Goal: Navigation & Orientation: Find specific page/section

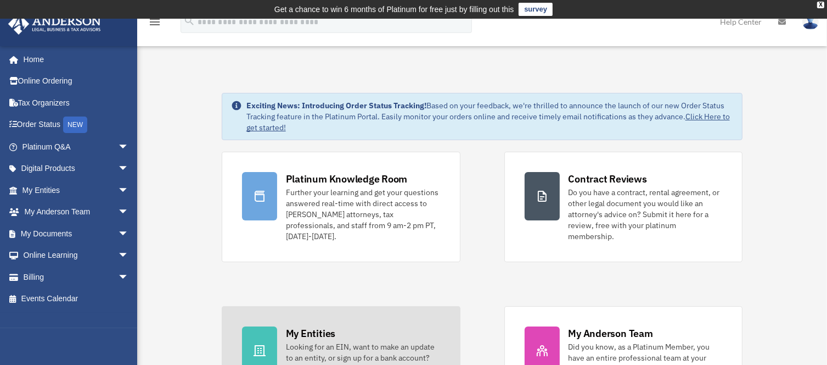
click at [331, 341] on div "Looking for an EIN, want to make an update to an entity, or sign up for a bank …" at bounding box center [363, 363] width 154 height 44
click at [314, 326] on div "My Entities" at bounding box center [310, 333] width 49 height 14
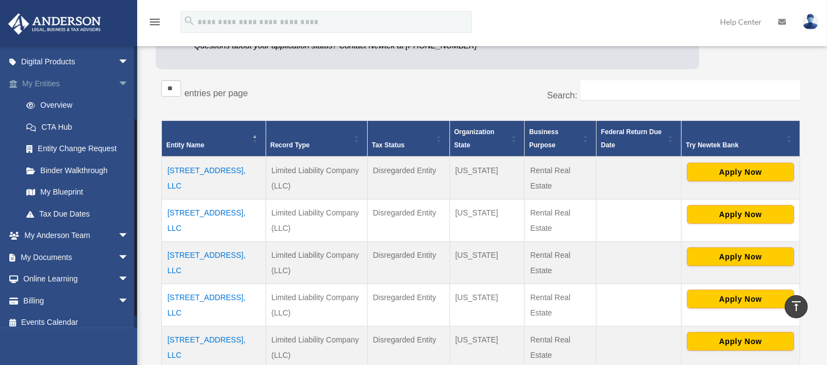
scroll to position [114, 0]
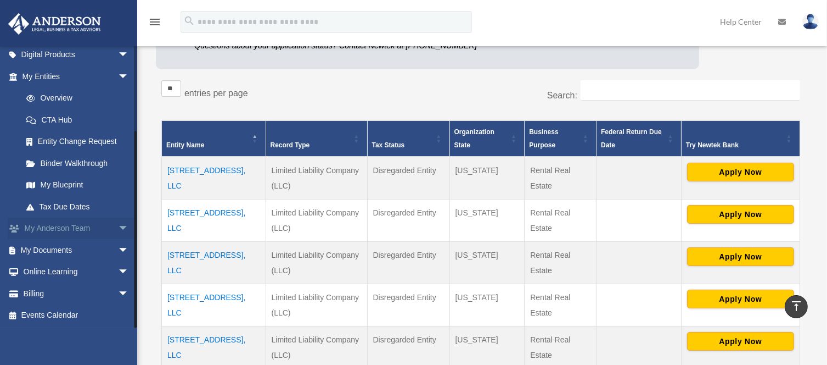
click at [118, 230] on span "arrow_drop_down" at bounding box center [129, 228] width 22 height 23
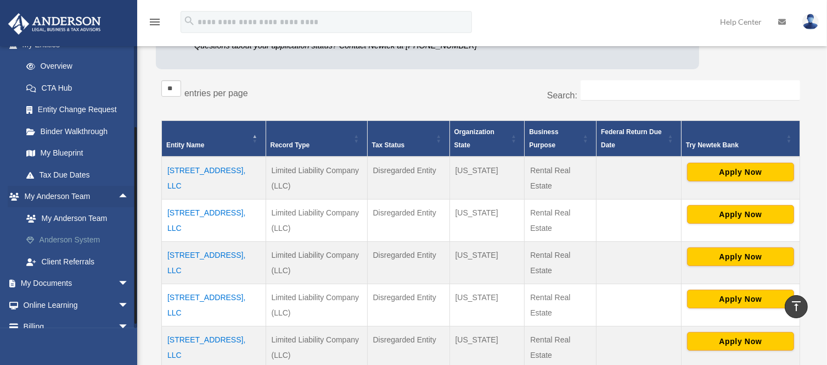
scroll to position [178, 0]
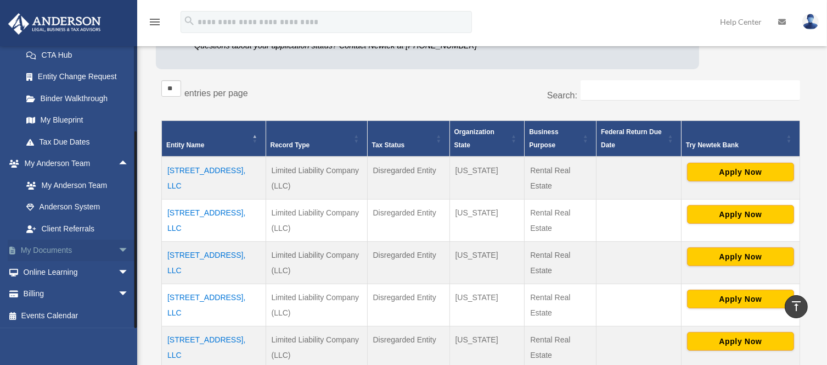
click at [118, 250] on span "arrow_drop_down" at bounding box center [129, 250] width 22 height 23
click at [68, 272] on link "Box" at bounding box center [80, 272] width 130 height 22
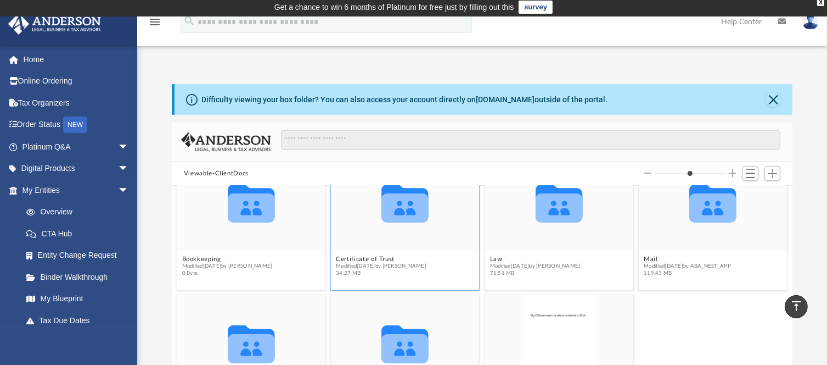
scroll to position [2, 0]
click at [411, 206] on icon "grid" at bounding box center [405, 208] width 47 height 29
click at [365, 256] on button "Certificate of Trust" at bounding box center [381, 258] width 91 height 7
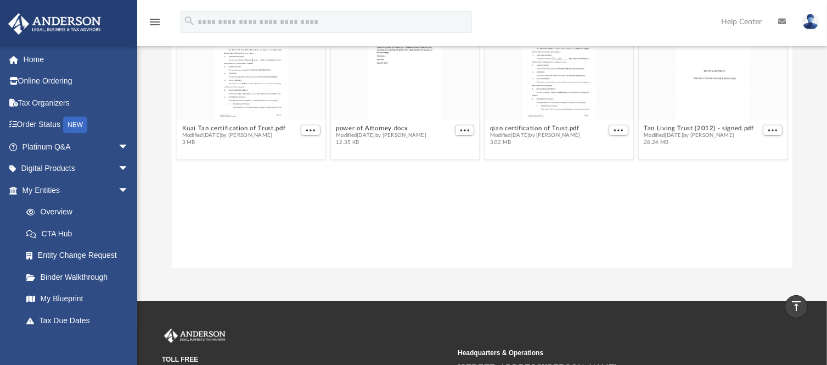
scroll to position [0, 0]
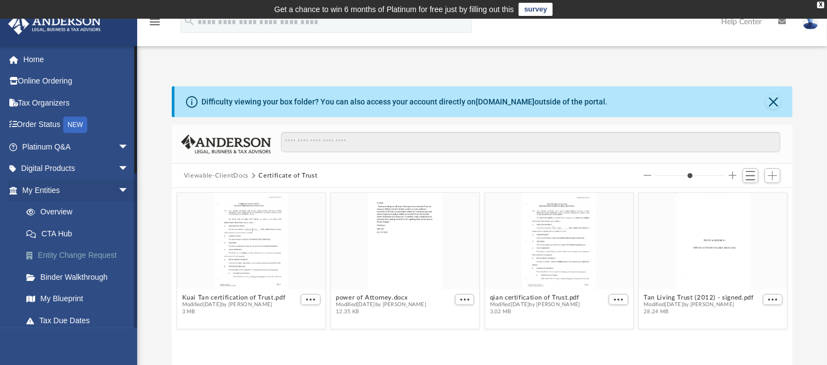
click at [102, 256] on link "Entity Change Request" at bounding box center [80, 255] width 130 height 22
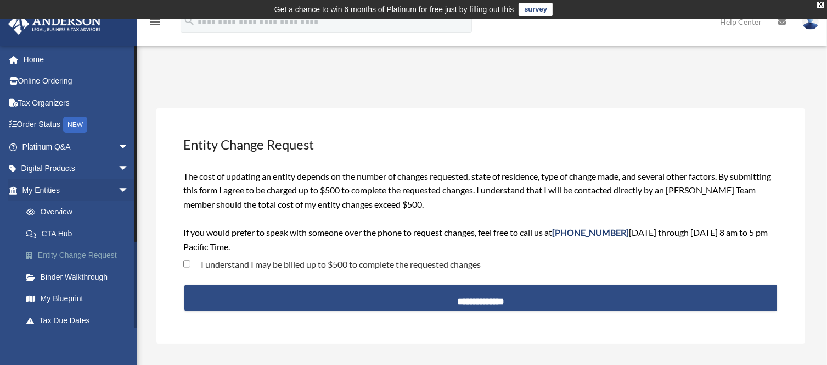
click at [68, 256] on link "Entity Change Request" at bounding box center [80, 255] width 130 height 22
click at [118, 187] on span "arrow_drop_down" at bounding box center [129, 190] width 22 height 23
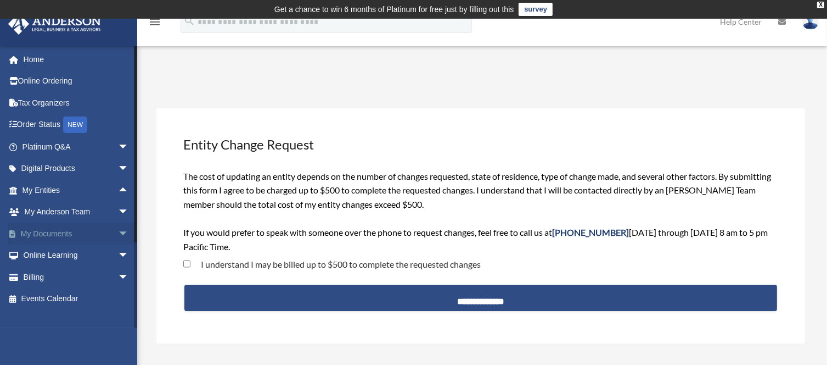
click at [57, 228] on link "My Documents arrow_drop_down" at bounding box center [77, 233] width 138 height 22
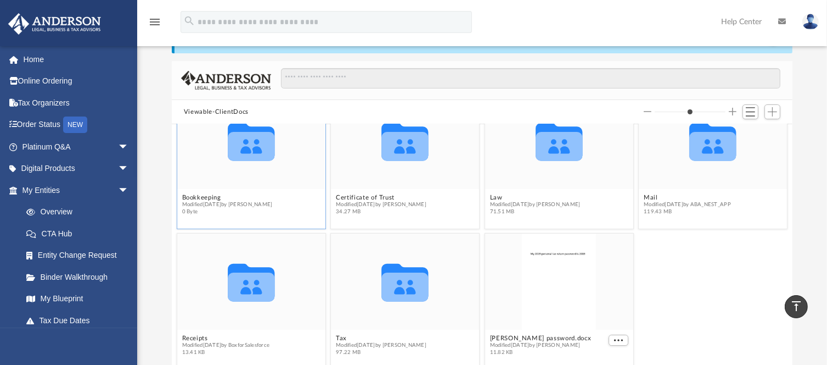
scroll to position [61, 0]
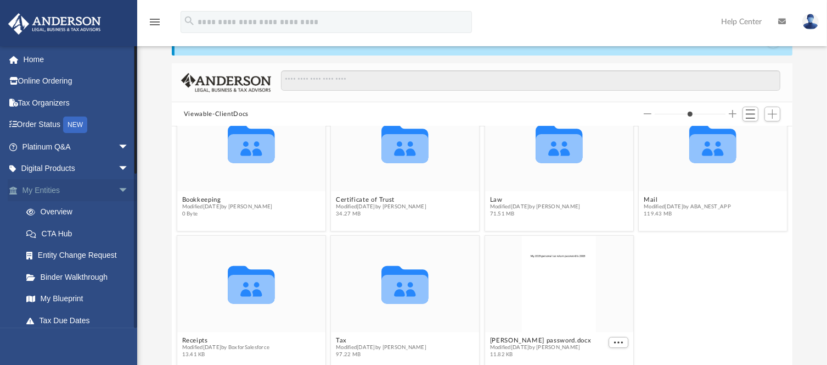
click at [118, 189] on span "arrow_drop_down" at bounding box center [129, 190] width 22 height 23
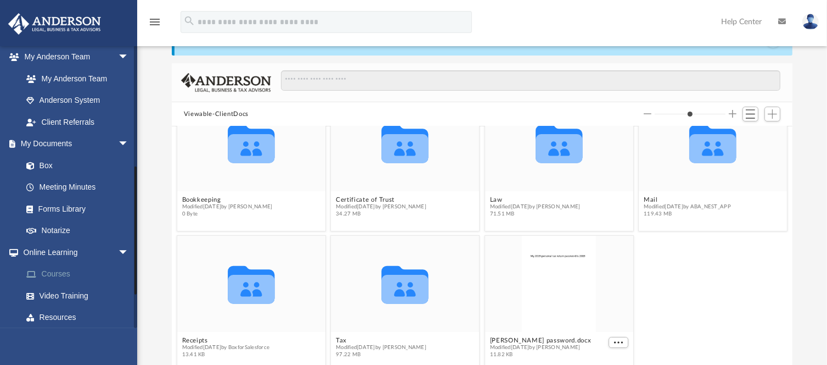
scroll to position [153, 0]
click at [51, 166] on link "Box" at bounding box center [80, 167] width 130 height 22
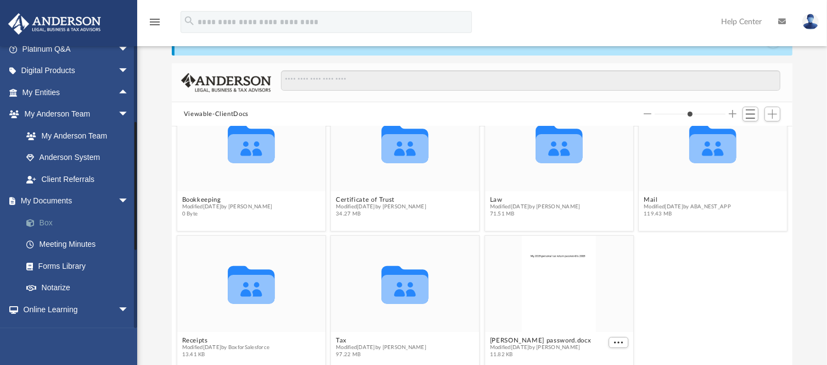
scroll to position [96, 0]
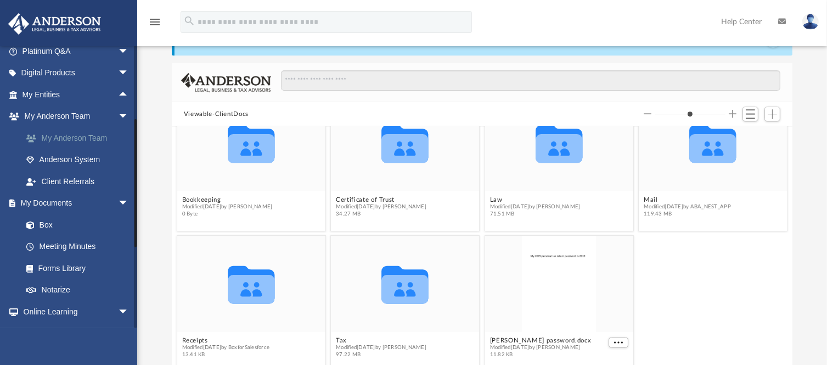
click at [85, 140] on link "My Anderson Team" at bounding box center [80, 138] width 130 height 22
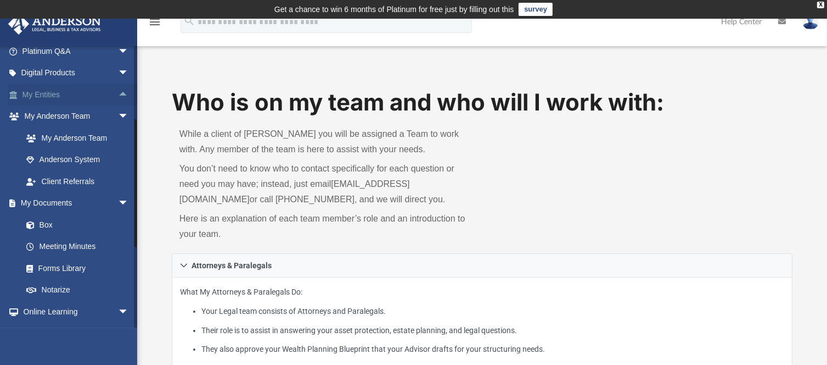
click at [118, 92] on span "arrow_drop_up" at bounding box center [129, 94] width 22 height 23
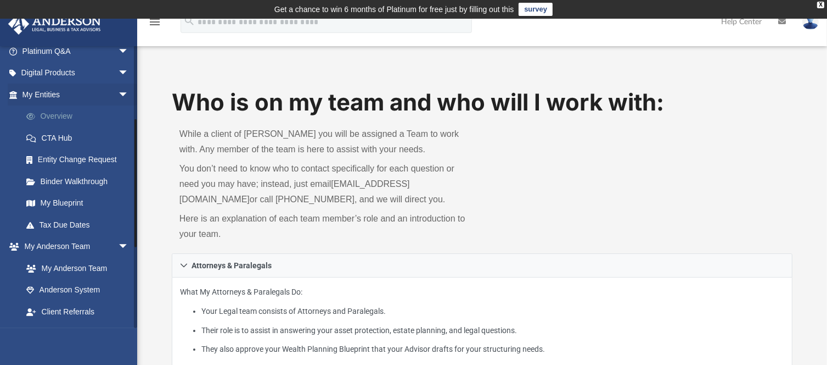
click at [66, 116] on link "Overview" at bounding box center [80, 116] width 130 height 22
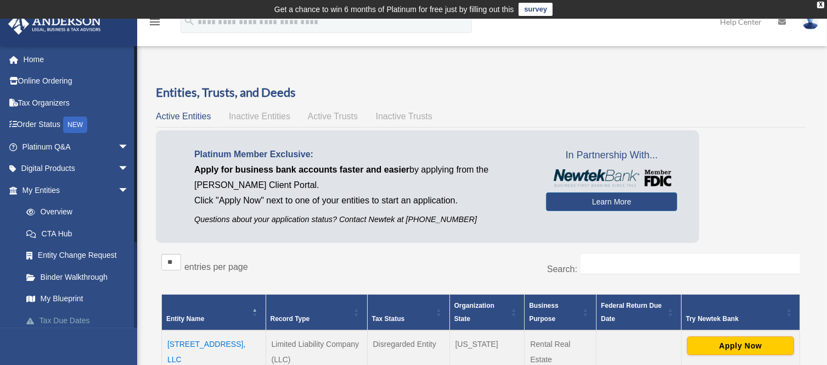
click at [82, 321] on link "Tax Due Dates" at bounding box center [80, 320] width 130 height 22
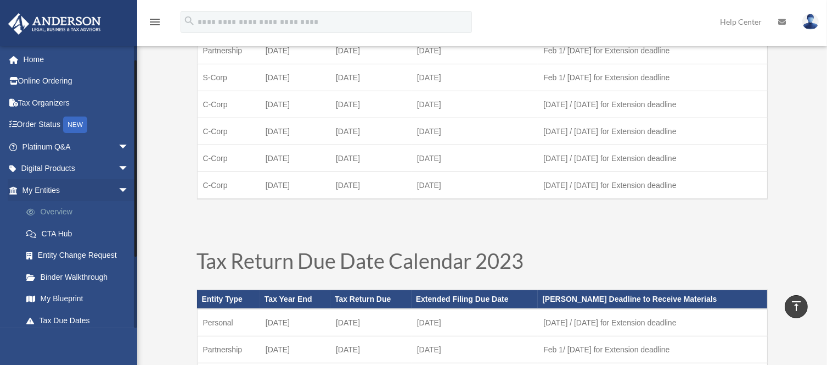
scroll to position [114, 0]
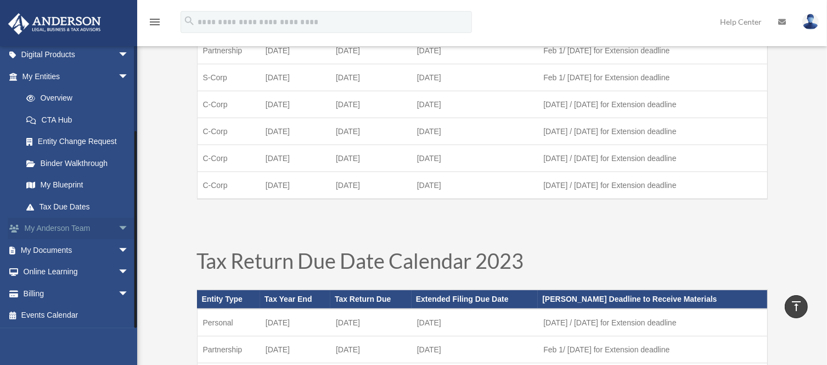
click at [118, 230] on span "arrow_drop_down" at bounding box center [129, 228] width 22 height 23
click at [87, 270] on link "Anderson System" at bounding box center [80, 272] width 130 height 22
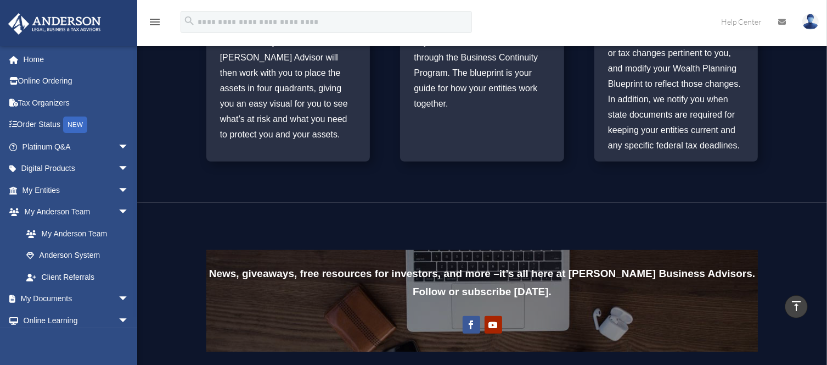
scroll to position [691, 0]
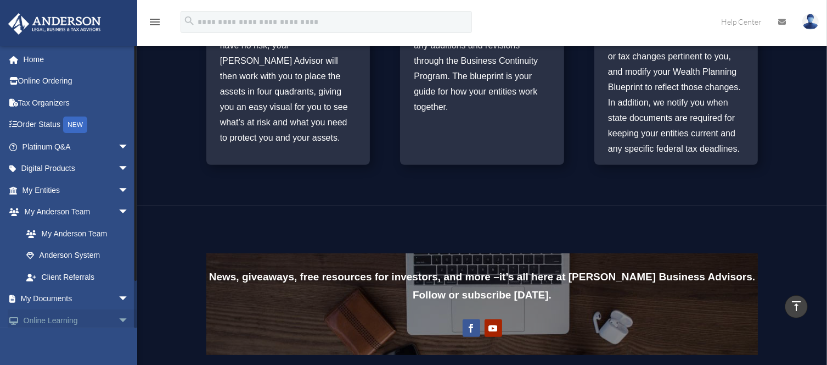
click at [118, 318] on span "arrow_drop_down" at bounding box center [129, 320] width 22 height 23
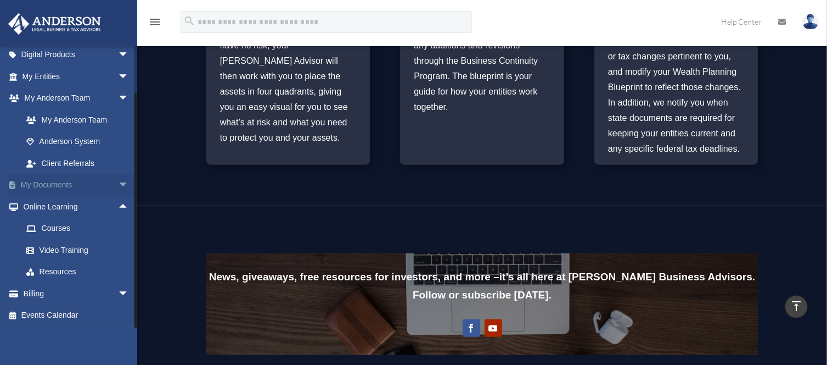
click at [118, 184] on span "arrow_drop_down" at bounding box center [129, 185] width 22 height 23
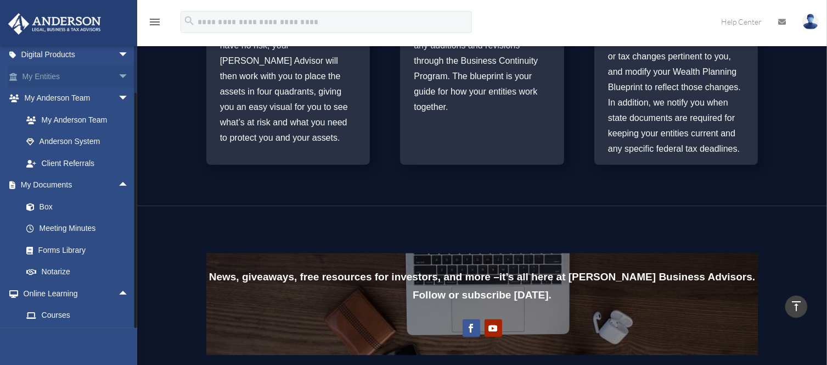
click at [118, 72] on span "arrow_drop_down" at bounding box center [129, 76] width 22 height 23
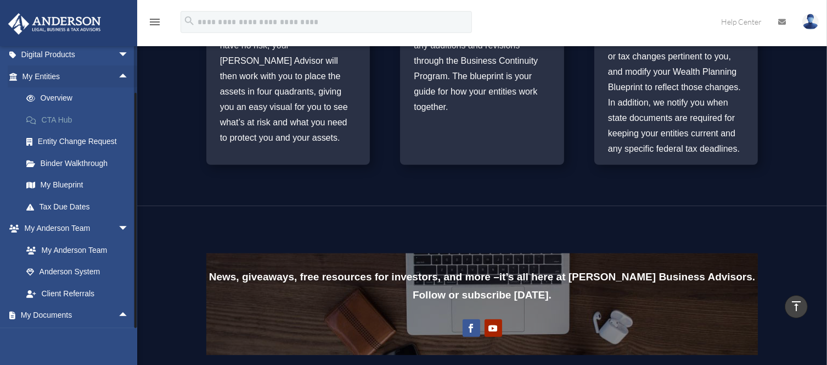
click at [65, 118] on link "CTA Hub" at bounding box center [80, 120] width 130 height 22
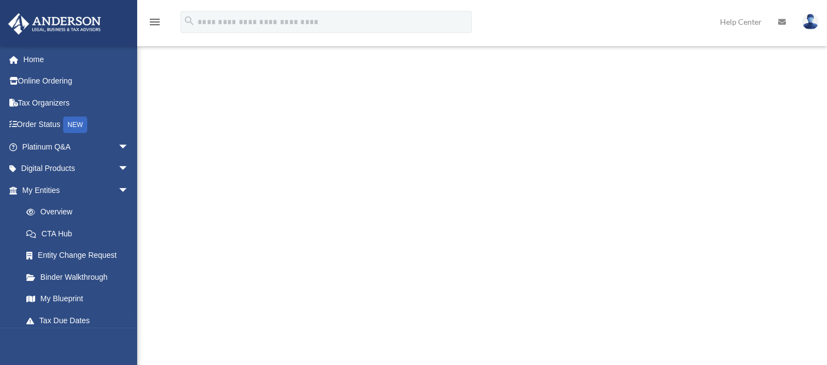
scroll to position [402, 0]
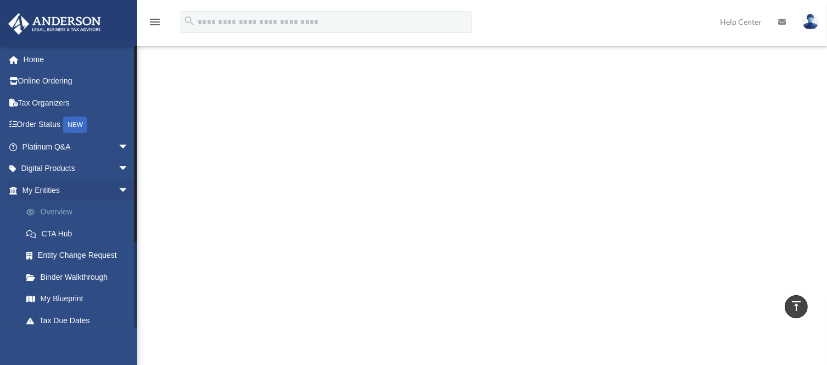
click at [60, 209] on link "Overview" at bounding box center [80, 212] width 130 height 22
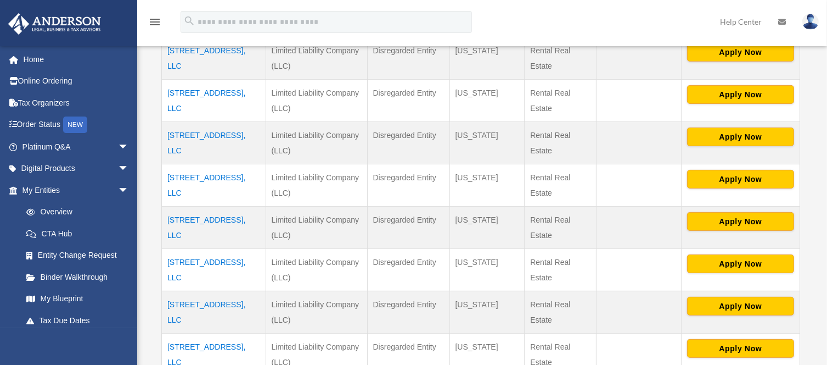
scroll to position [298, 0]
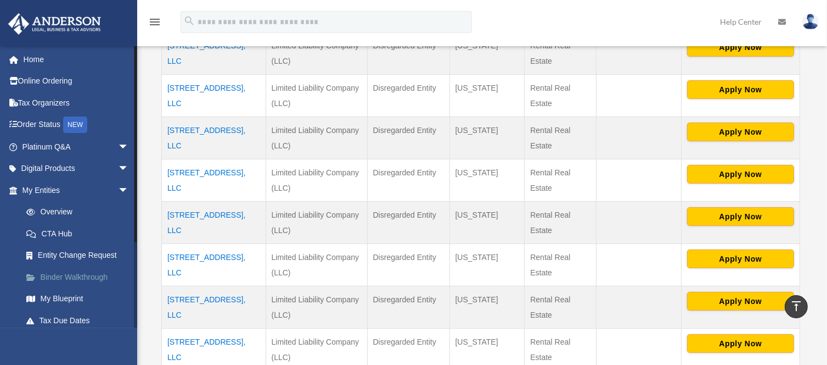
click at [82, 277] on link "Binder Walkthrough" at bounding box center [80, 277] width 130 height 22
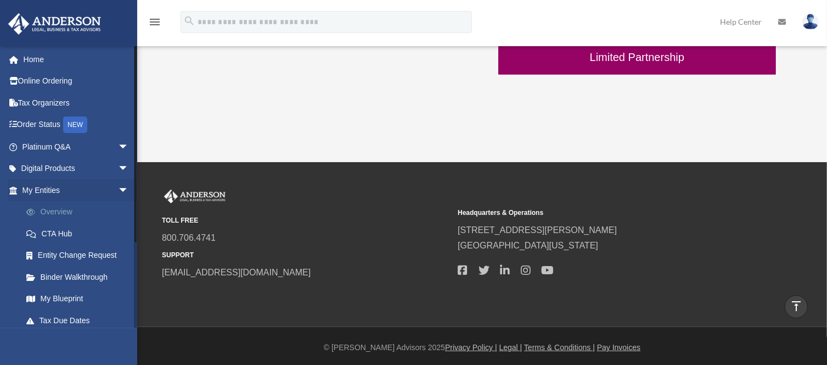
scroll to position [114, 0]
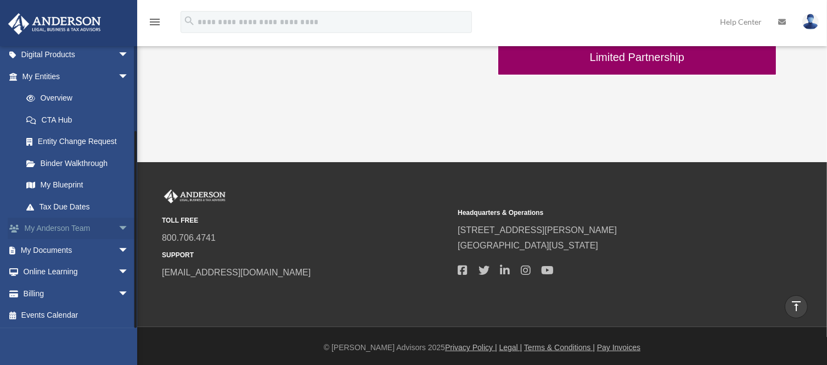
click at [100, 228] on link "My Anderson Team arrow_drop_down" at bounding box center [77, 228] width 138 height 22
click at [118, 247] on span "arrow_drop_down" at bounding box center [129, 250] width 22 height 23
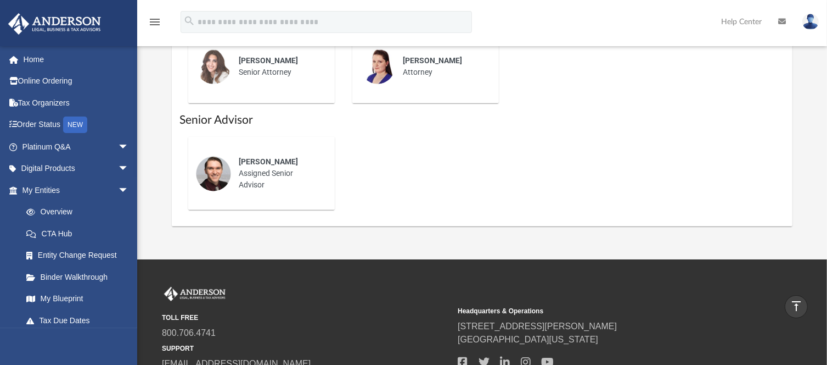
scroll to position [720, 0]
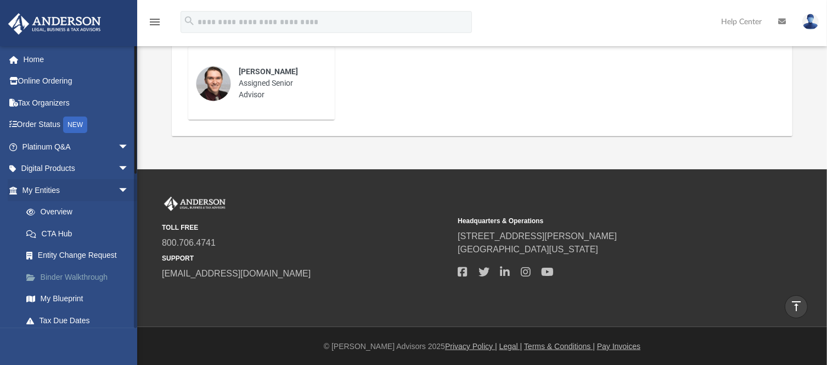
click at [97, 272] on link "Binder Walkthrough" at bounding box center [80, 277] width 130 height 22
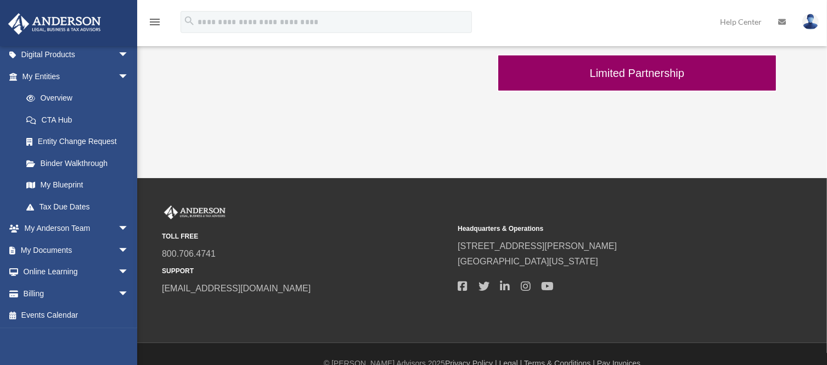
scroll to position [501, 0]
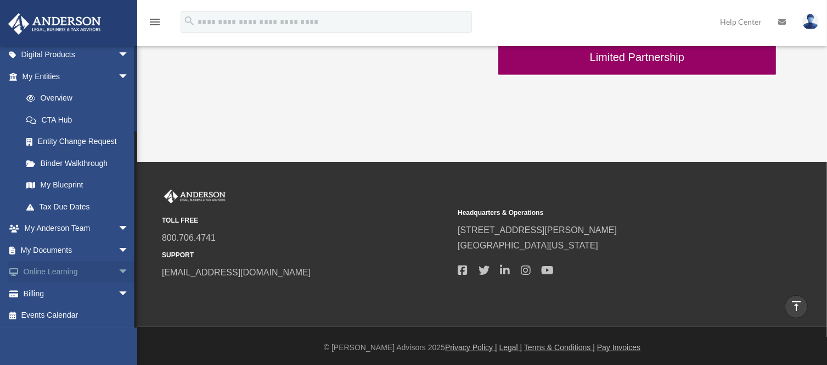
click at [118, 272] on span "arrow_drop_down" at bounding box center [129, 272] width 22 height 23
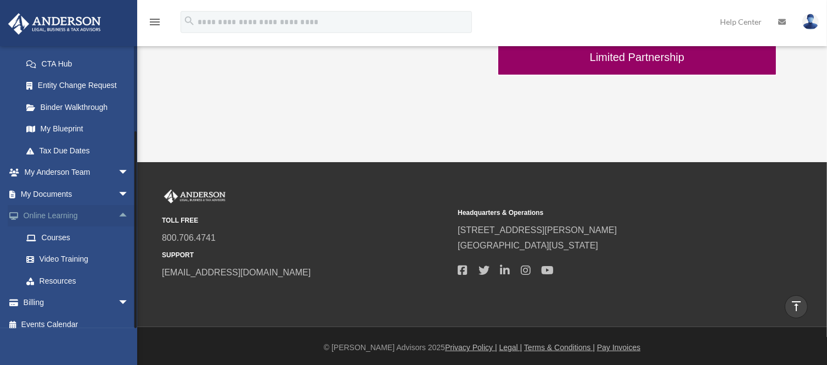
scroll to position [178, 0]
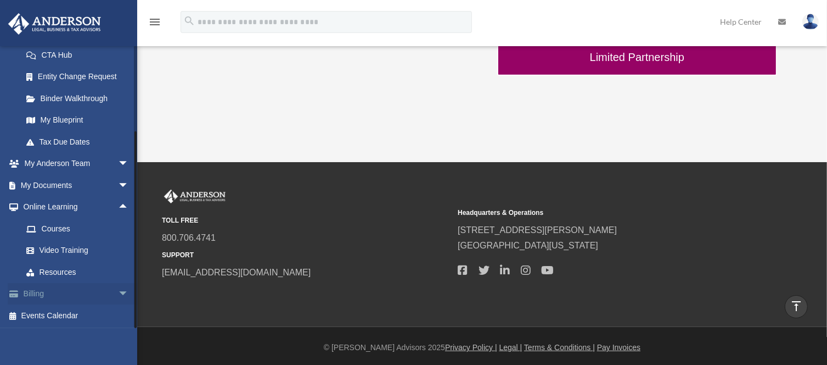
click at [118, 292] on span "arrow_drop_down" at bounding box center [129, 294] width 22 height 23
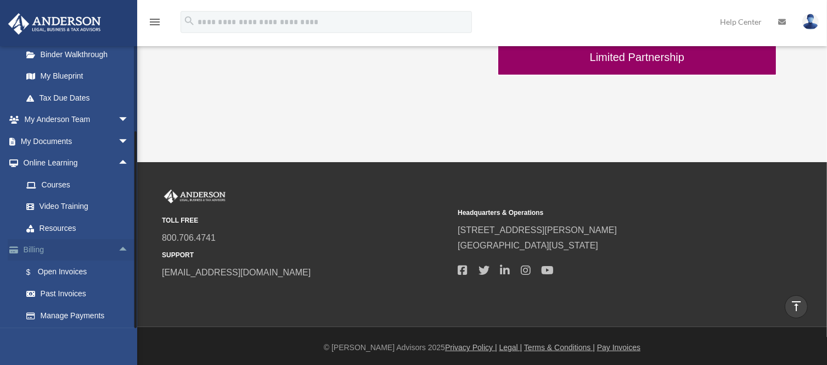
scroll to position [244, 0]
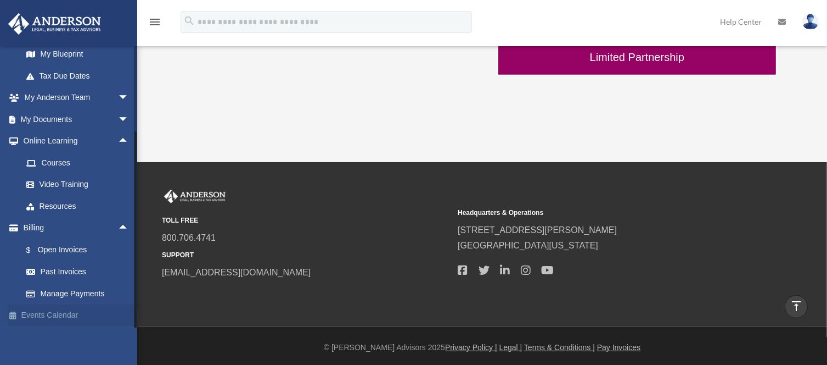
click at [70, 315] on link "Events Calendar" at bounding box center [77, 315] width 138 height 22
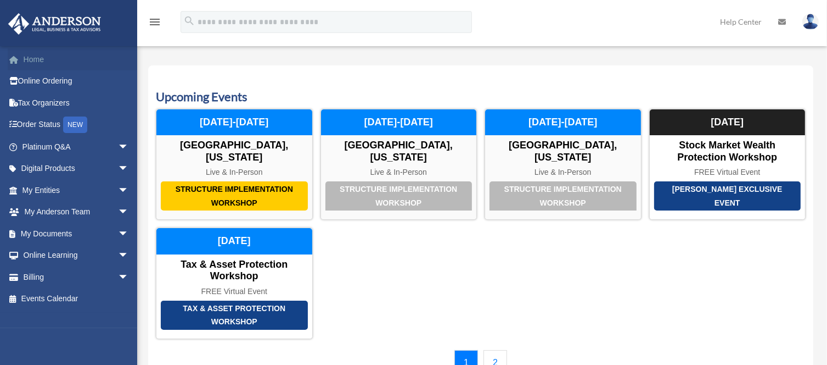
click at [38, 61] on link "Home" at bounding box center [77, 59] width 138 height 22
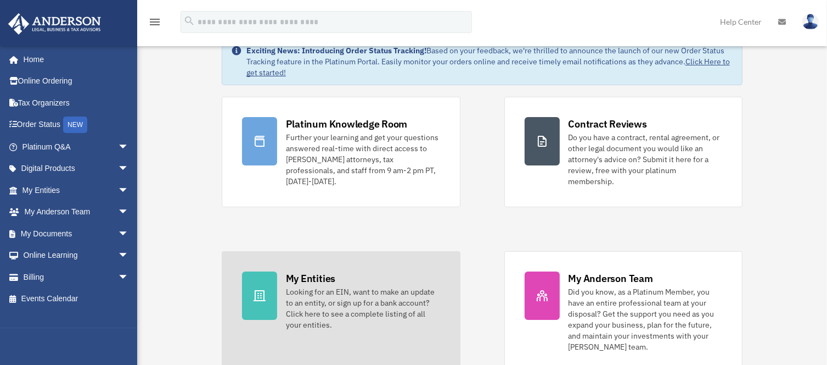
scroll to position [57, 0]
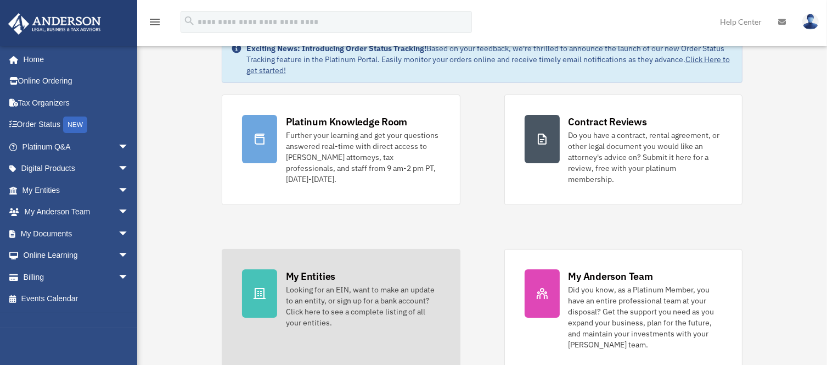
click at [337, 284] on div "Looking for an EIN, want to make an update to an entity, or sign up for a bank …" at bounding box center [363, 306] width 154 height 44
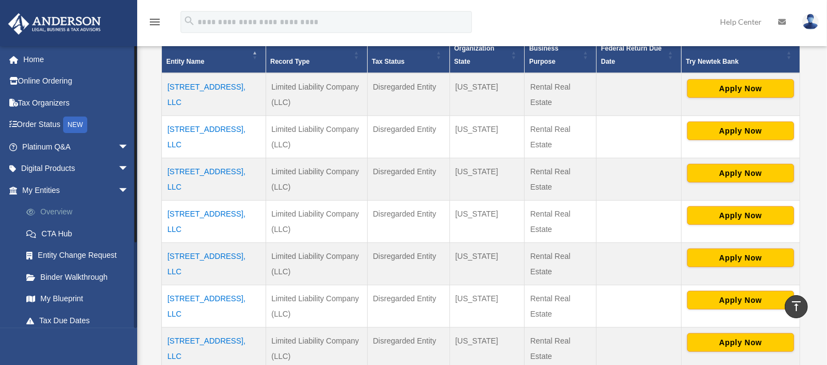
scroll to position [253, 0]
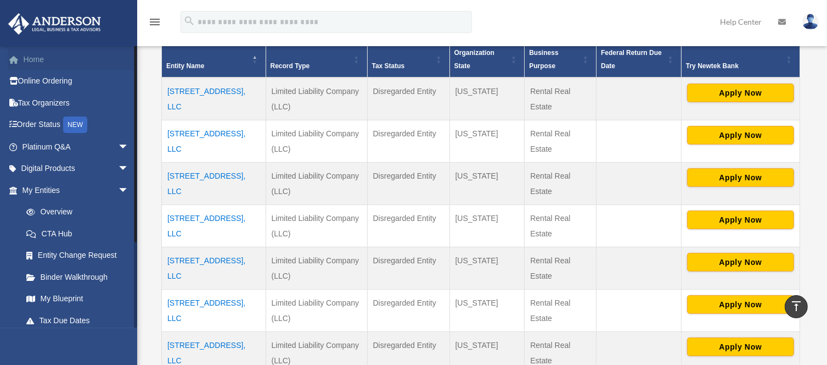
click at [38, 65] on link "Home" at bounding box center [77, 59] width 138 height 22
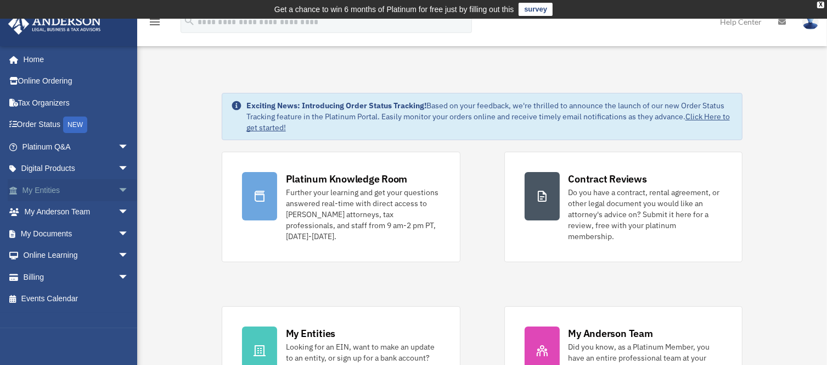
click at [118, 191] on span "arrow_drop_down" at bounding box center [129, 190] width 22 height 23
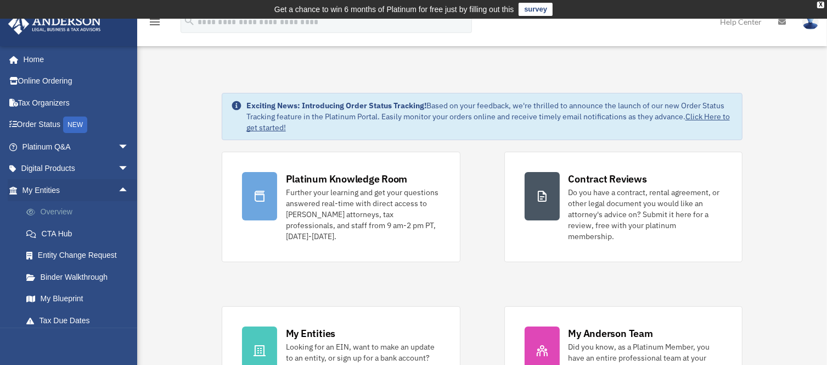
click at [69, 216] on link "Overview" at bounding box center [80, 212] width 130 height 22
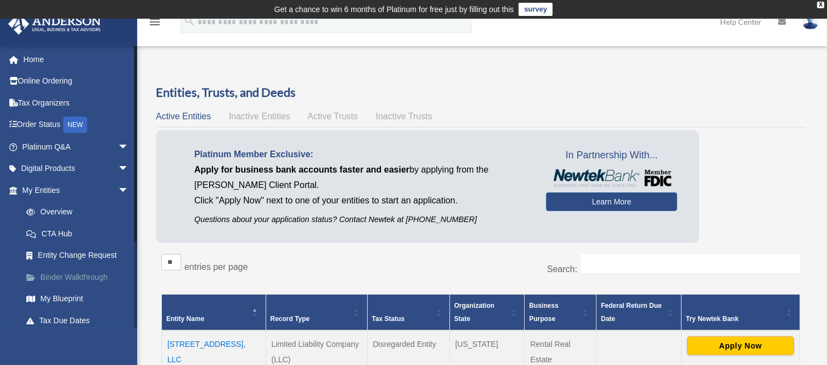
click at [65, 282] on link "Binder Walkthrough" at bounding box center [80, 277] width 130 height 22
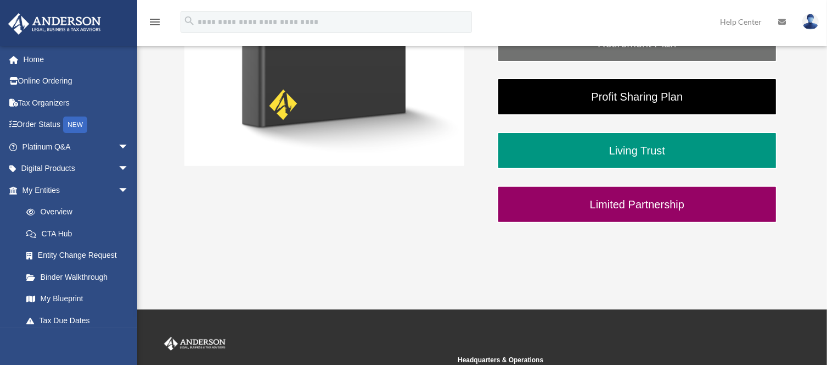
scroll to position [352, 0]
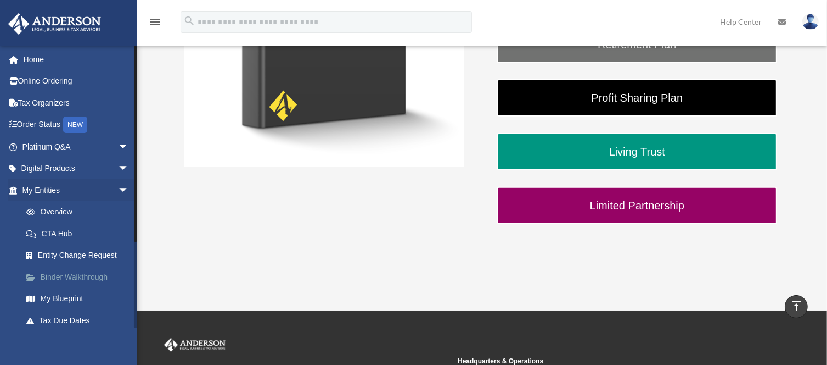
click at [69, 275] on link "Binder Walkthrough" at bounding box center [80, 277] width 130 height 22
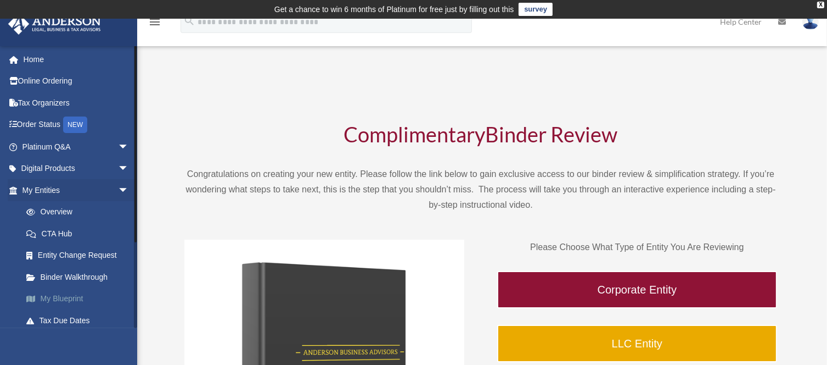
click at [69, 301] on link "My Blueprint" at bounding box center [80, 299] width 130 height 22
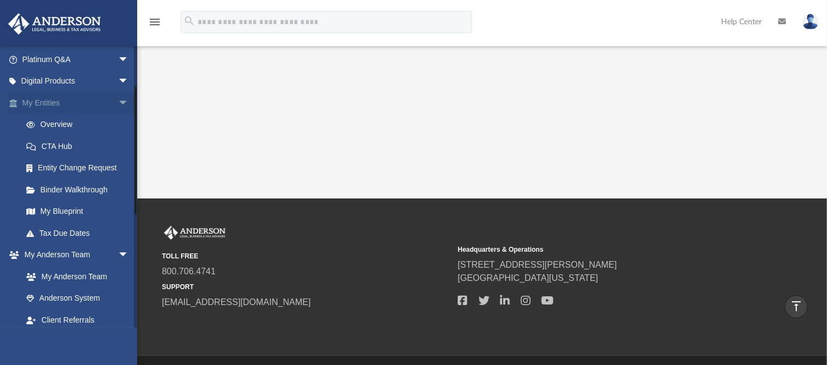
scroll to position [88, 0]
click at [82, 292] on link "Anderson System" at bounding box center [80, 298] width 130 height 22
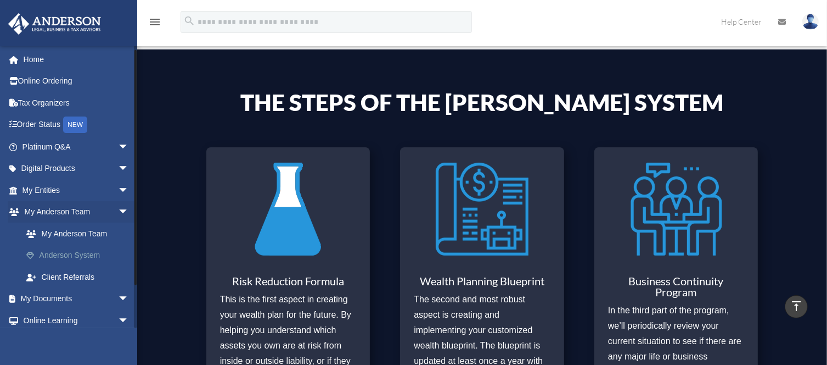
scroll to position [48, 0]
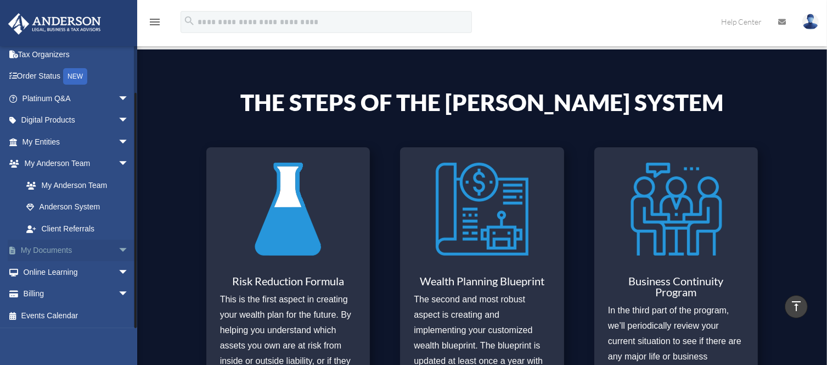
click at [118, 252] on span "arrow_drop_down" at bounding box center [129, 250] width 22 height 23
click at [51, 273] on link "Box" at bounding box center [80, 272] width 130 height 22
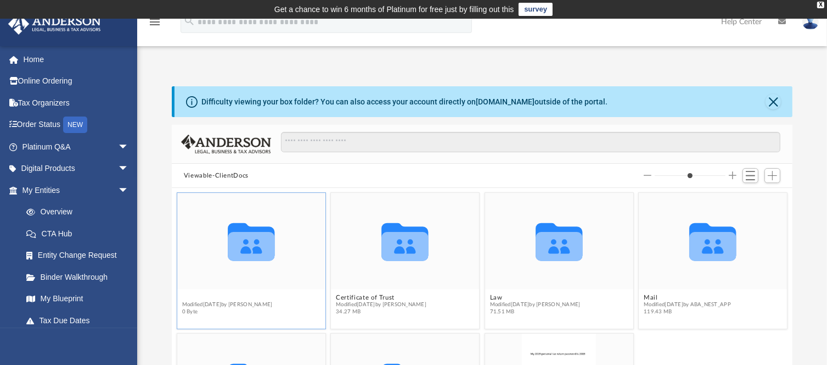
click at [213, 295] on button "Bookkeeping" at bounding box center [227, 296] width 91 height 7
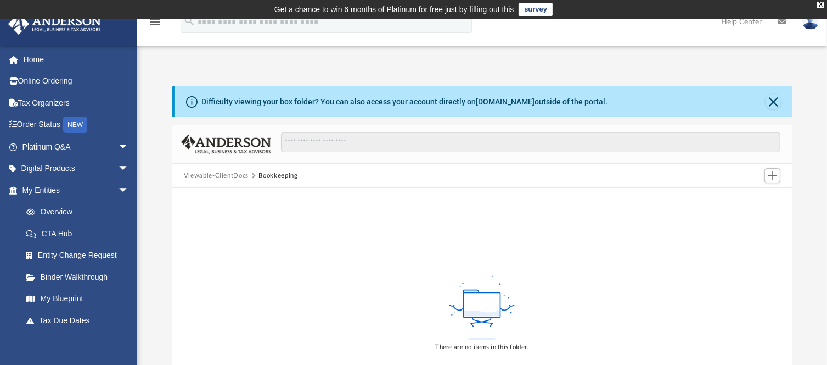
click at [233, 176] on button "Viewable-ClientDocs" at bounding box center [216, 176] width 65 height 10
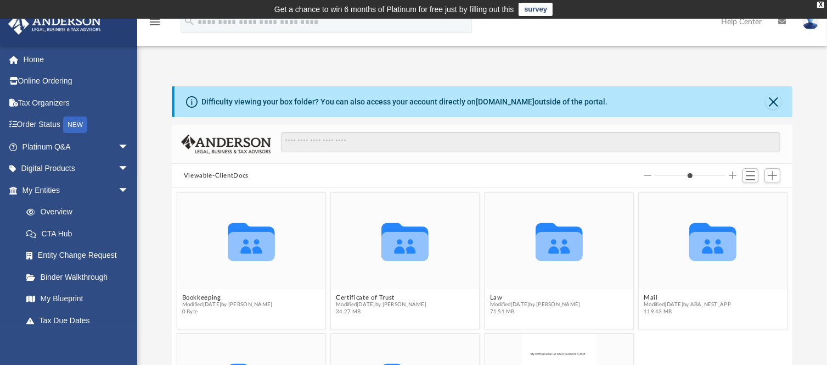
scroll to position [241, 613]
click at [374, 296] on button "Certificate of Trust" at bounding box center [381, 296] width 91 height 7
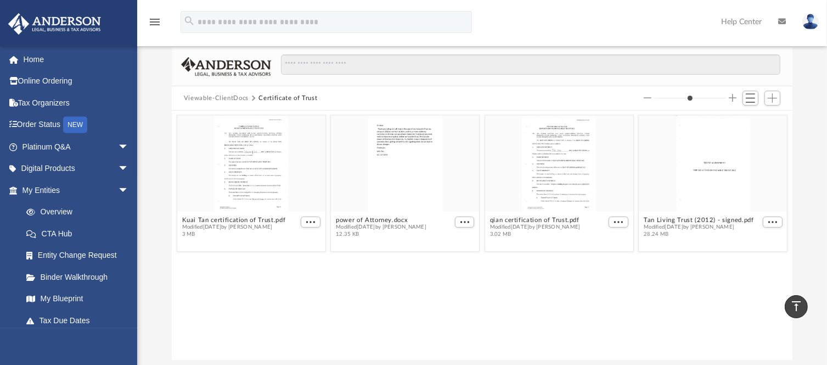
scroll to position [0, 0]
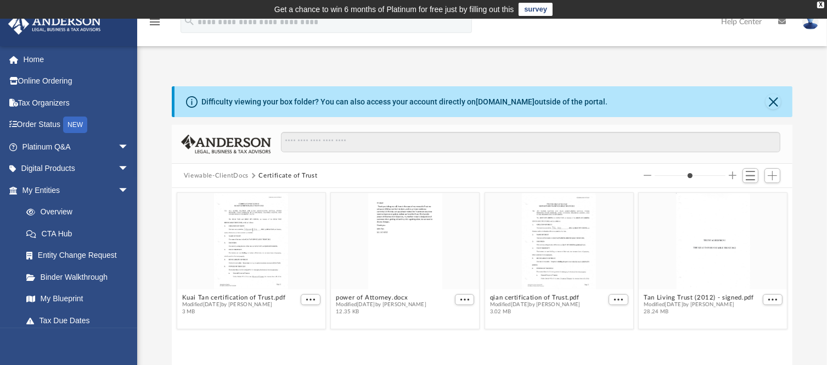
click at [222, 171] on button "Viewable-ClientDocs" at bounding box center [216, 176] width 65 height 10
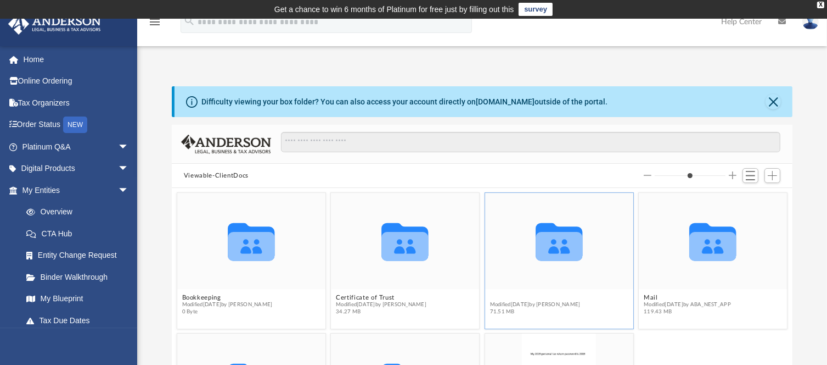
click at [491, 293] on button "Law" at bounding box center [535, 296] width 91 height 7
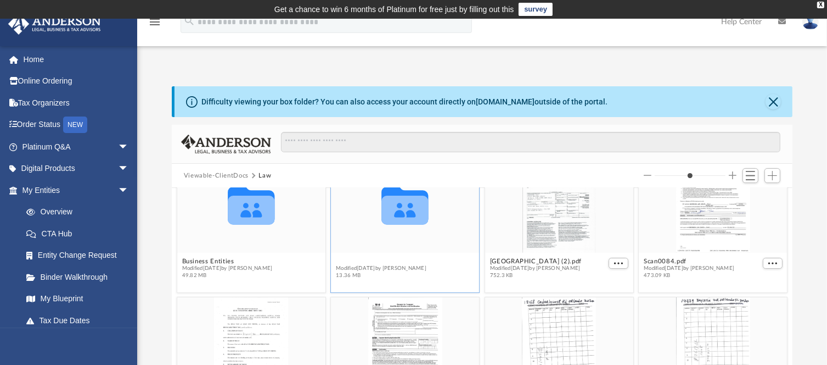
click at [340, 257] on button "Trust" at bounding box center [381, 260] width 91 height 7
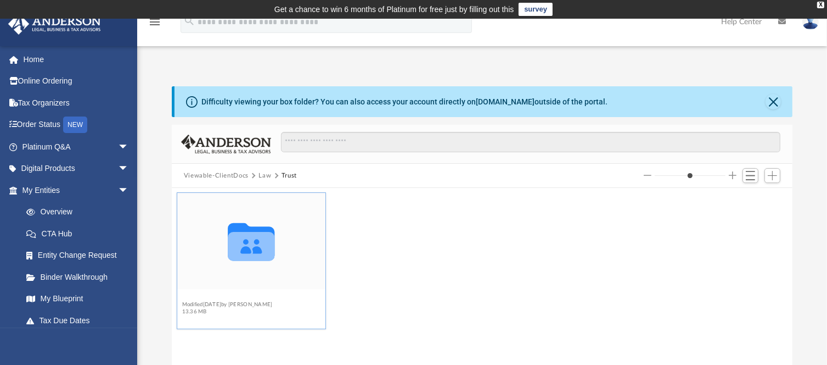
click at [207, 298] on button "Land Trust" at bounding box center [227, 296] width 91 height 7
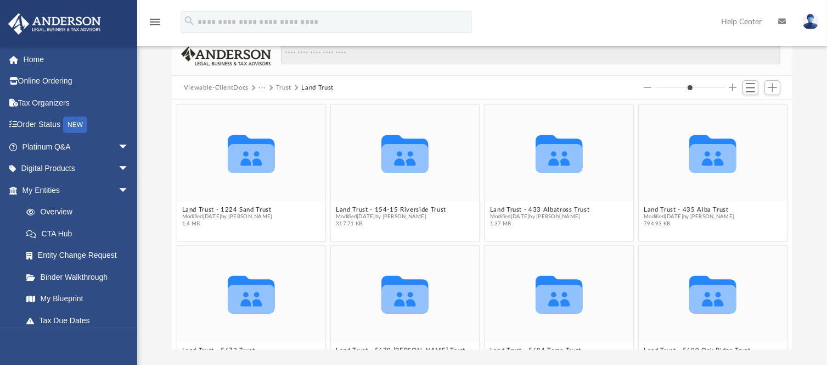
scroll to position [86, 0]
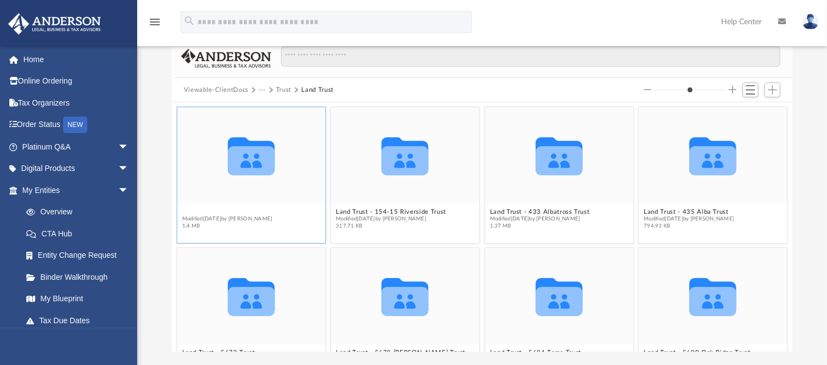
click at [233, 209] on button "Land Trust - 1224 Sand Trust" at bounding box center [227, 211] width 91 height 7
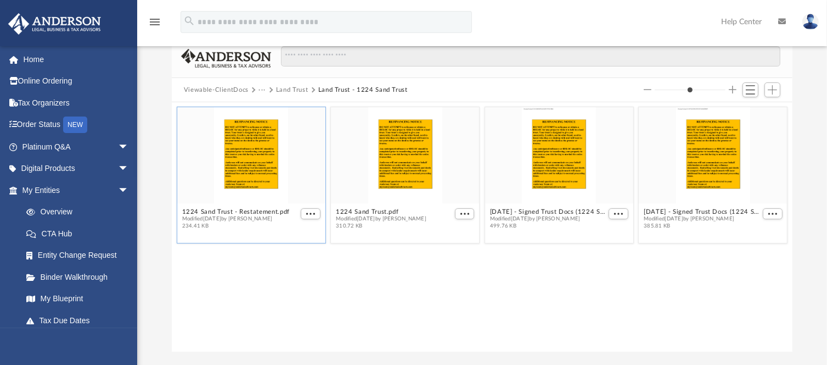
click at [250, 151] on div "grid" at bounding box center [251, 155] width 148 height 96
click at [309, 215] on span "More options" at bounding box center [310, 213] width 9 height 5
click at [298, 232] on li "Preview" at bounding box center [298, 233] width 32 height 12
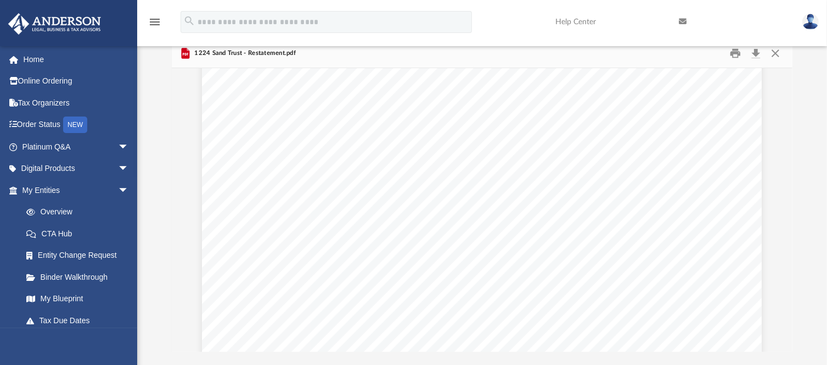
scroll to position [0, 0]
click at [776, 57] on button "Close" at bounding box center [776, 53] width 20 height 17
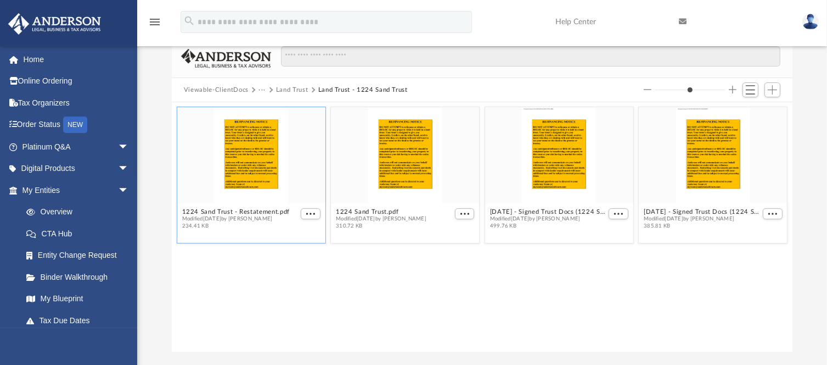
click at [311, 87] on span at bounding box center [312, 89] width 5 height 5
click at [238, 87] on button "Viewable-ClientDocs" at bounding box center [216, 90] width 65 height 10
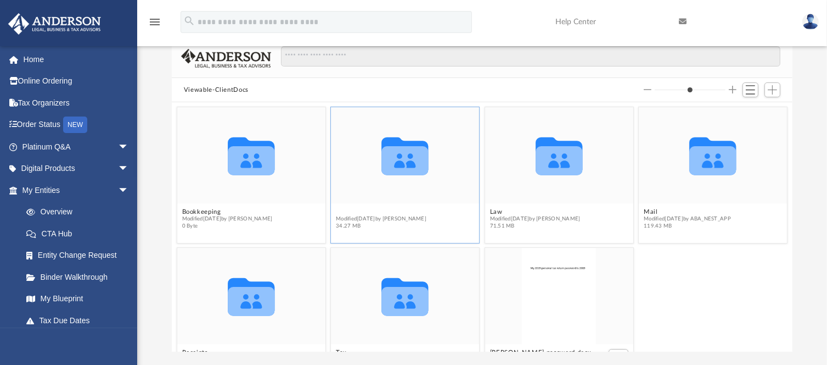
click at [361, 210] on button "Certificate of Trust" at bounding box center [381, 211] width 91 height 7
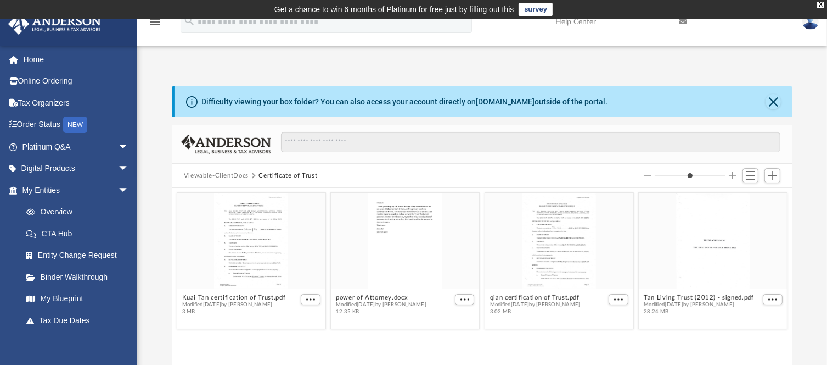
click at [240, 174] on button "Viewable-ClientDocs" at bounding box center [216, 176] width 65 height 10
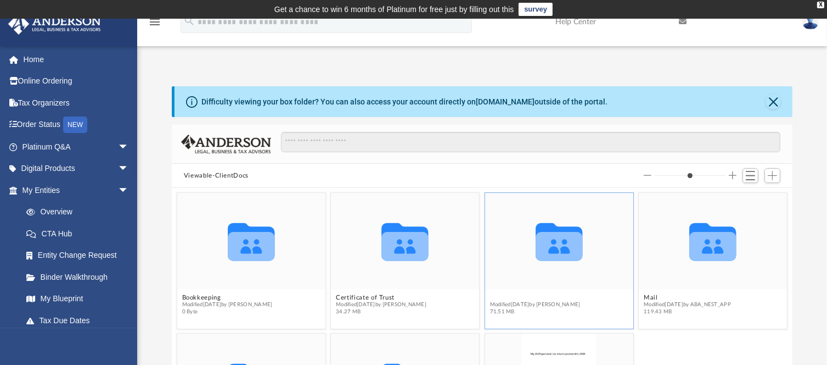
click at [490, 294] on button "Law" at bounding box center [535, 296] width 91 height 7
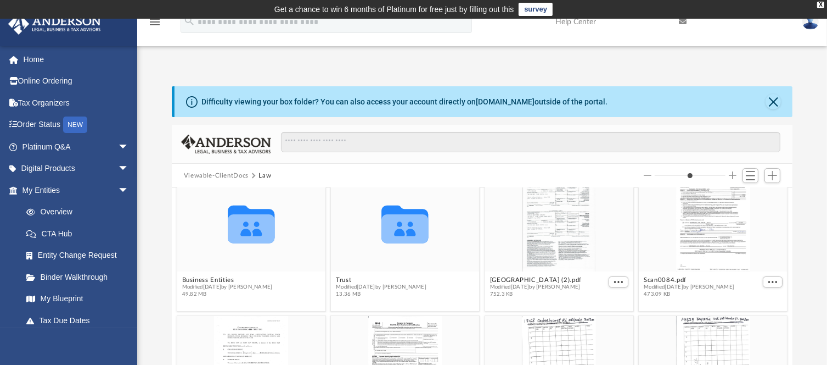
scroll to position [36, 0]
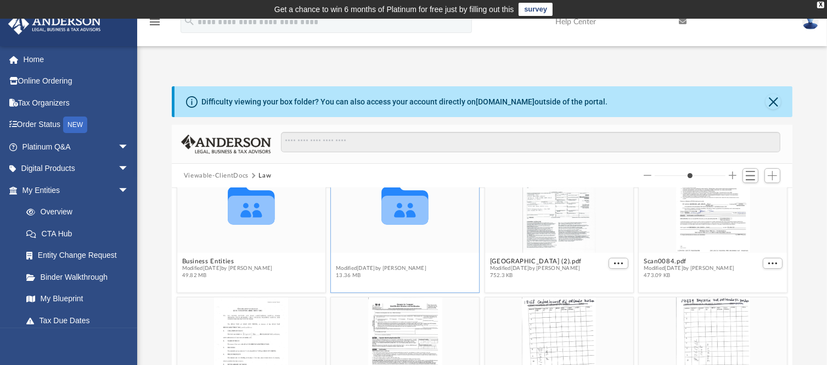
click at [347, 258] on button "Trust" at bounding box center [381, 260] width 91 height 7
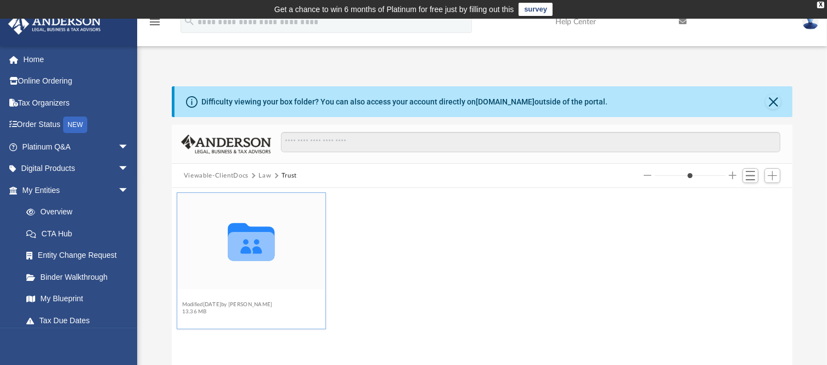
click at [201, 298] on button "Land Trust" at bounding box center [227, 296] width 91 height 7
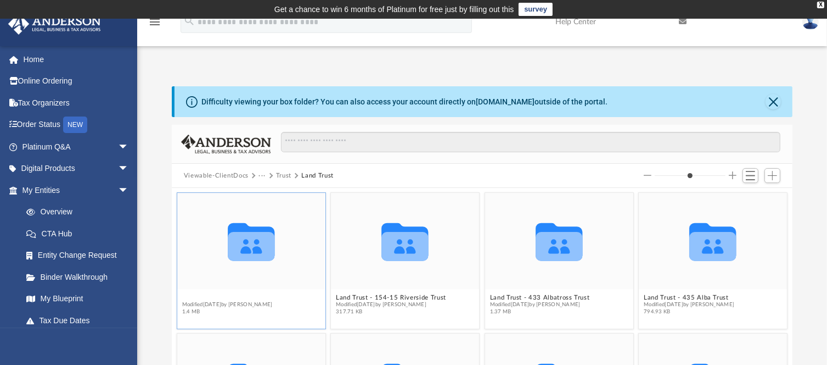
click at [248, 298] on button "Land Trust - 1224 Sand Trust" at bounding box center [227, 296] width 91 height 7
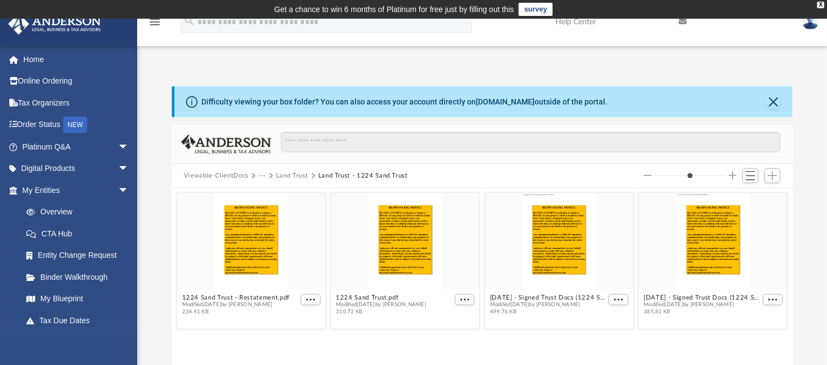
click at [232, 174] on button "Viewable-ClientDocs" at bounding box center [216, 176] width 65 height 10
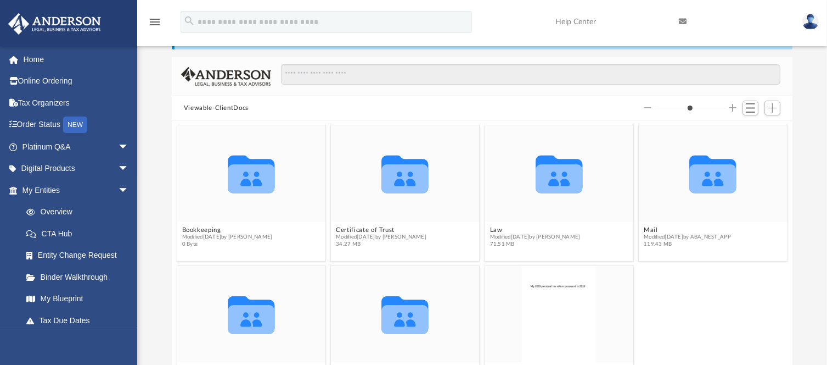
click at [221, 107] on button "Viewable-ClientDocs" at bounding box center [216, 108] width 65 height 10
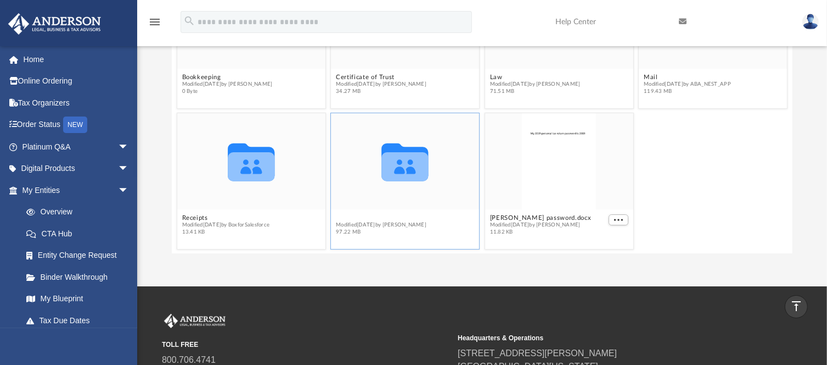
scroll to position [32, 0]
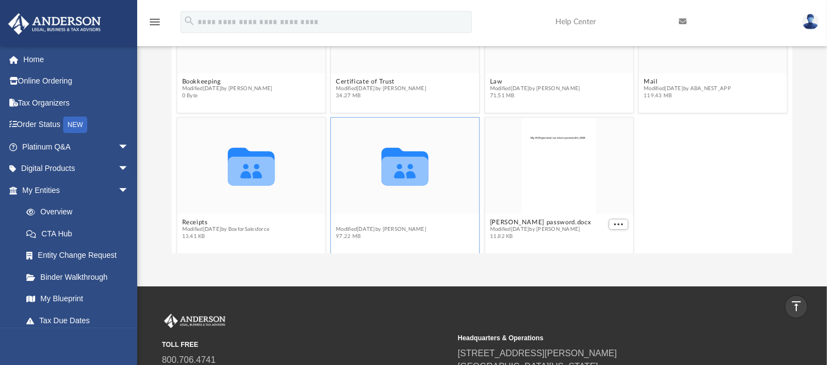
click at [341, 214] on figcaption "Tax Modified Wed Jun 18 2025 by Alex Price 97.22 MB" at bounding box center [405, 228] width 148 height 29
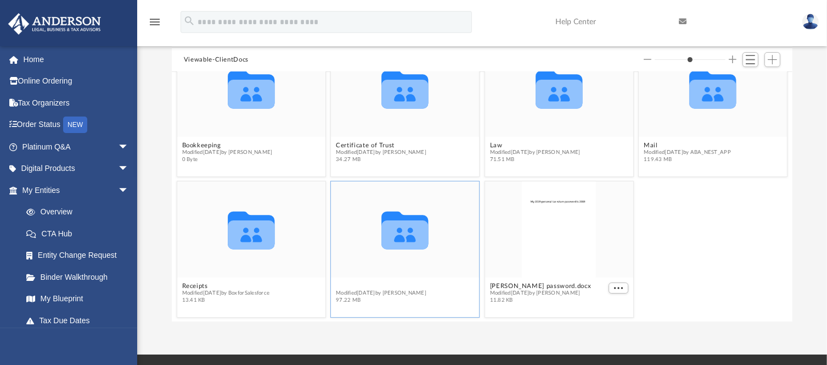
scroll to position [103, 0]
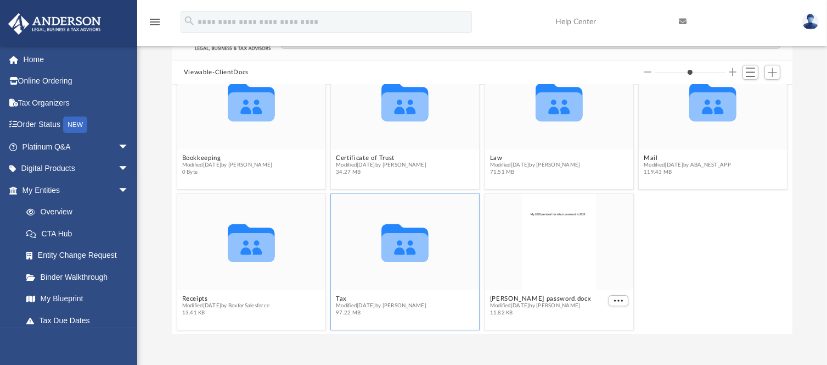
click at [417, 248] on icon "grid" at bounding box center [405, 247] width 47 height 29
click at [340, 298] on button "Tax" at bounding box center [381, 297] width 91 height 7
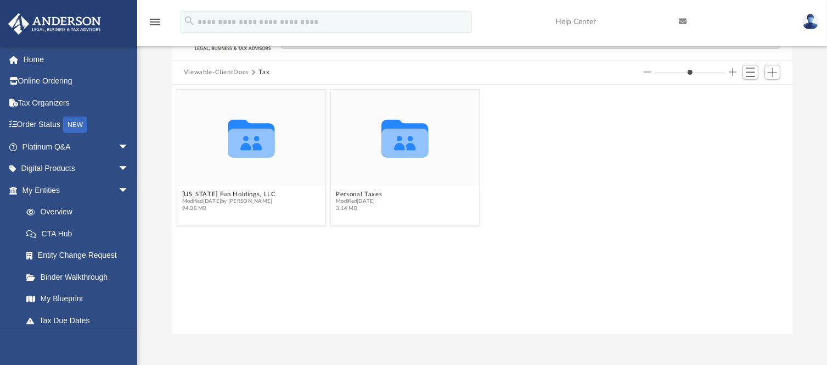
scroll to position [0, 0]
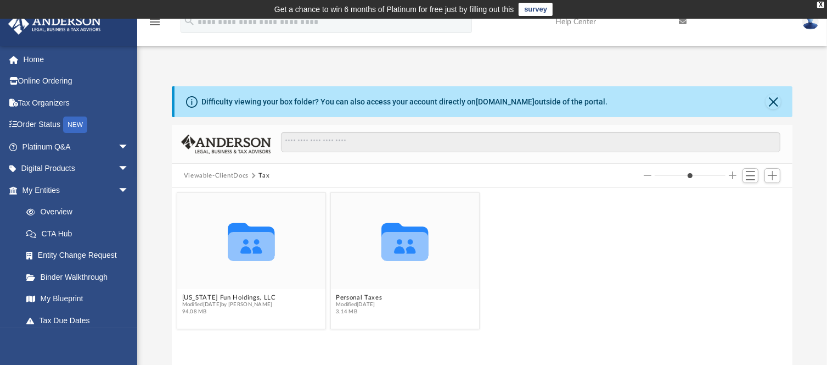
click at [237, 174] on button "Viewable-ClientDocs" at bounding box center [216, 176] width 65 height 10
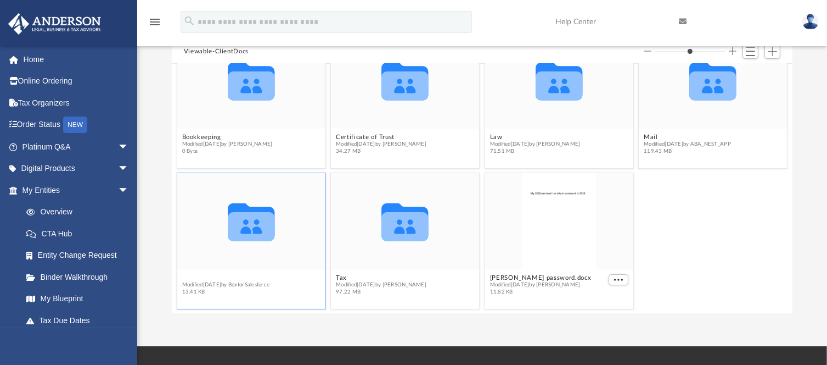
scroll to position [32, 0]
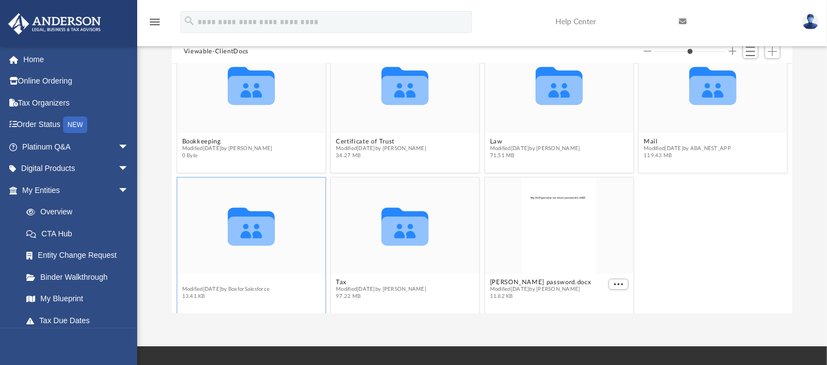
click at [197, 274] on div "Collaborated Folder Bookkeeping Modified Mon Mar 18 2019 by Chance Truscott 0 B…" at bounding box center [482, 188] width 621 height 249
click at [197, 274] on figcaption "Receipts Modified Thu Mar 5 2020 by BoxforSalesforce 13.41 KB" at bounding box center [251, 288] width 148 height 29
click at [200, 283] on button "Receipts" at bounding box center [226, 281] width 88 height 7
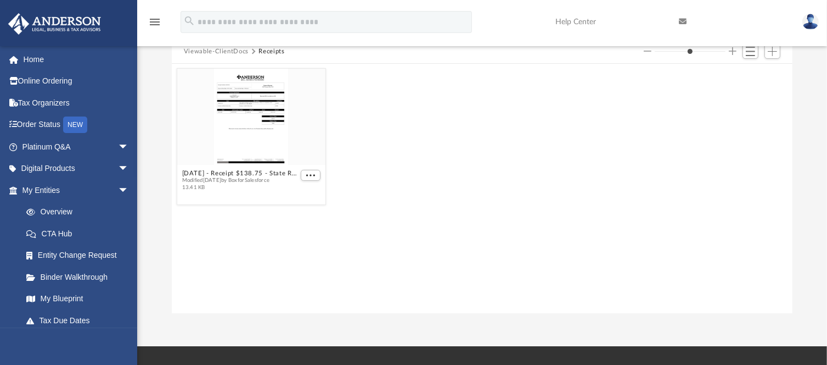
scroll to position [0, 0]
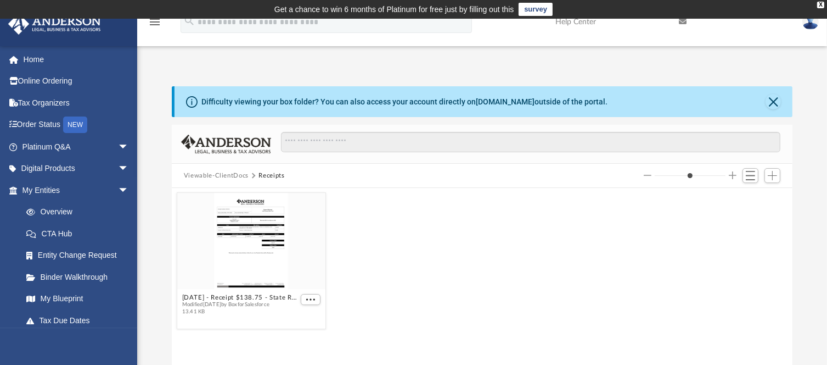
click at [219, 172] on button "Viewable-ClientDocs" at bounding box center [216, 176] width 65 height 10
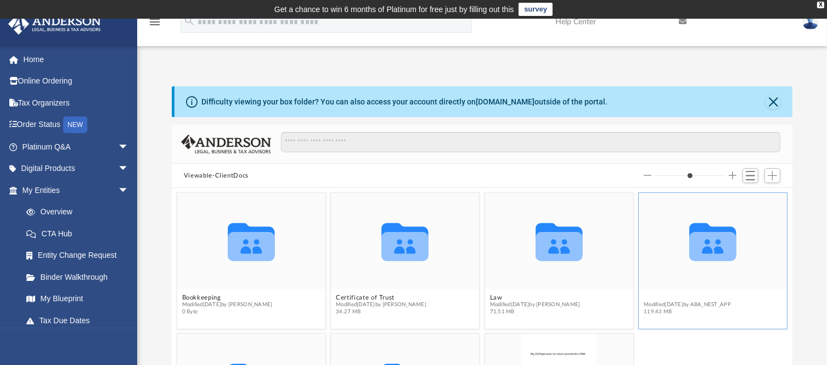
click at [647, 297] on button "Mail" at bounding box center [687, 296] width 87 height 7
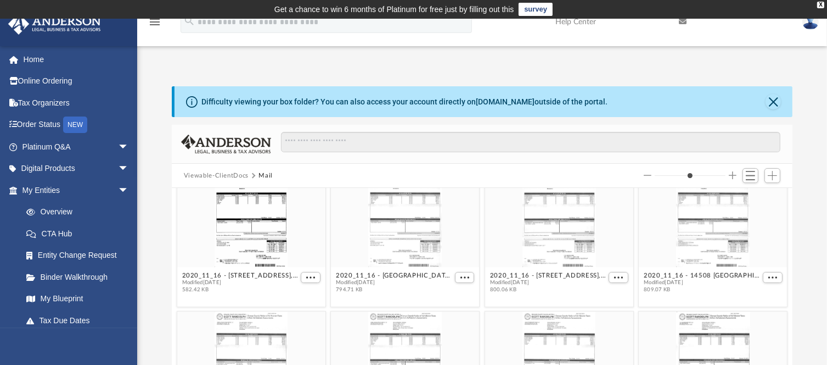
scroll to position [718, 0]
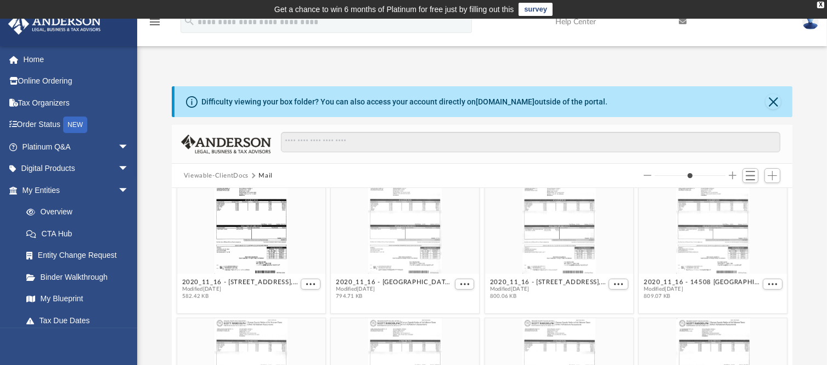
click at [227, 177] on button "Viewable-ClientDocs" at bounding box center [216, 176] width 65 height 10
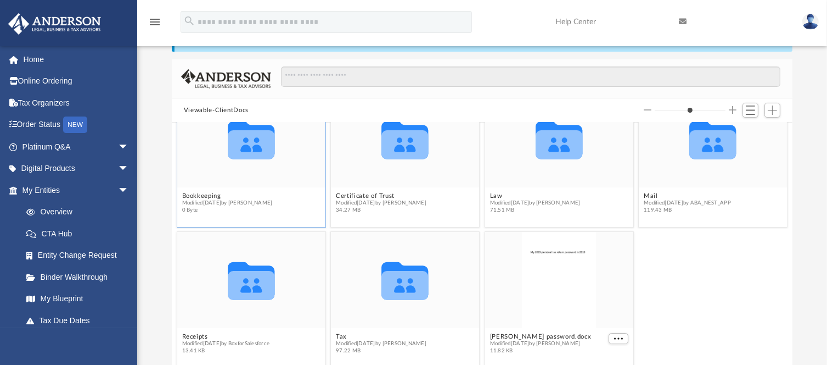
scroll to position [66, 0]
click at [205, 191] on button "Bookkeeping" at bounding box center [227, 194] width 91 height 7
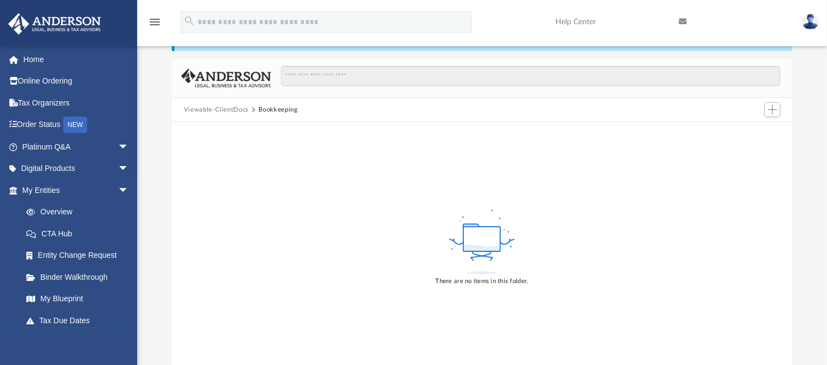
click at [227, 108] on button "Viewable-ClientDocs" at bounding box center [216, 110] width 65 height 10
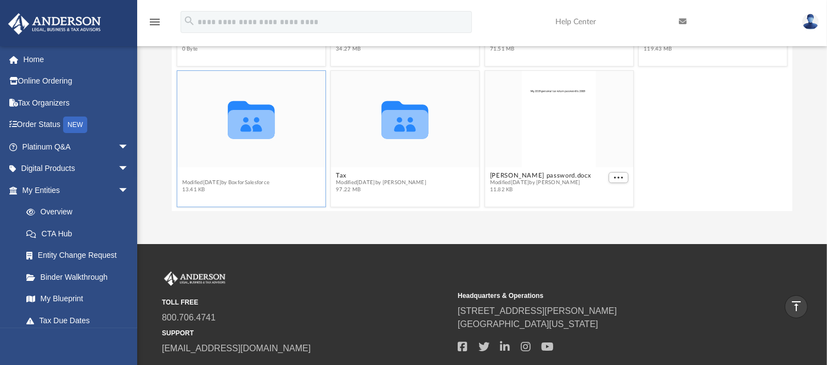
scroll to position [32, 0]
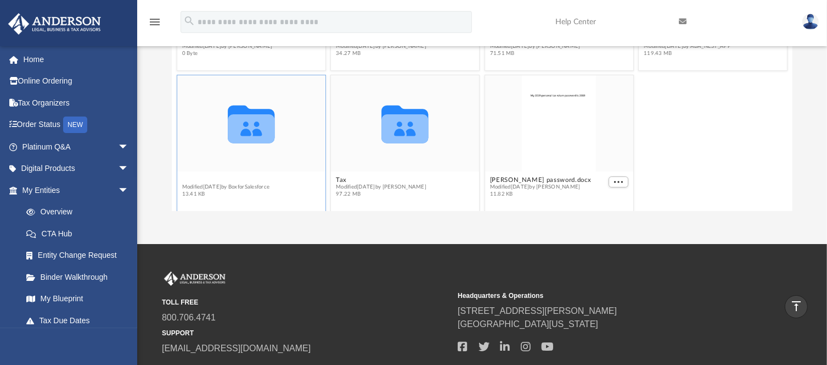
click at [202, 172] on figcaption "Receipts Modified Thu Mar 5 2020 by BoxforSalesforce 13.41 KB" at bounding box center [251, 186] width 148 height 29
click at [202, 176] on button "Receipts" at bounding box center [226, 179] width 88 height 7
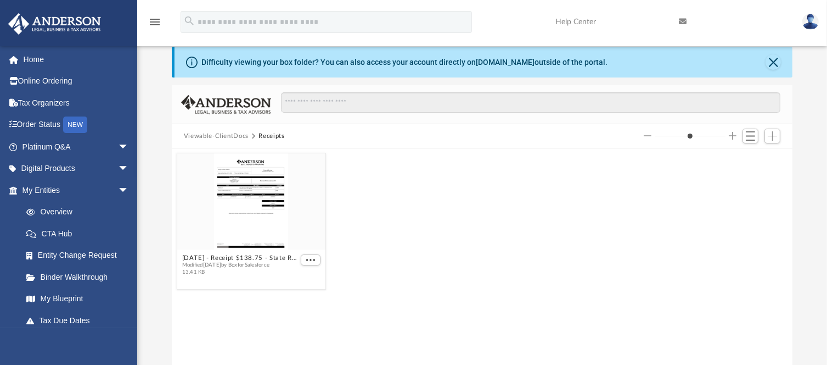
scroll to position [42, 0]
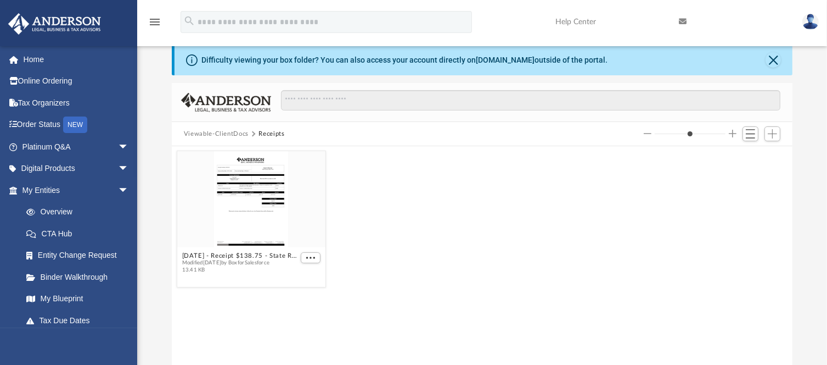
click at [220, 131] on button "Viewable-ClientDocs" at bounding box center [216, 134] width 65 height 10
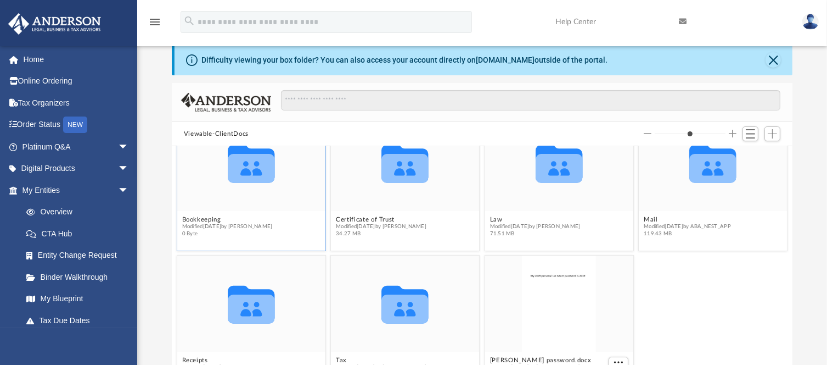
scroll to position [0, 0]
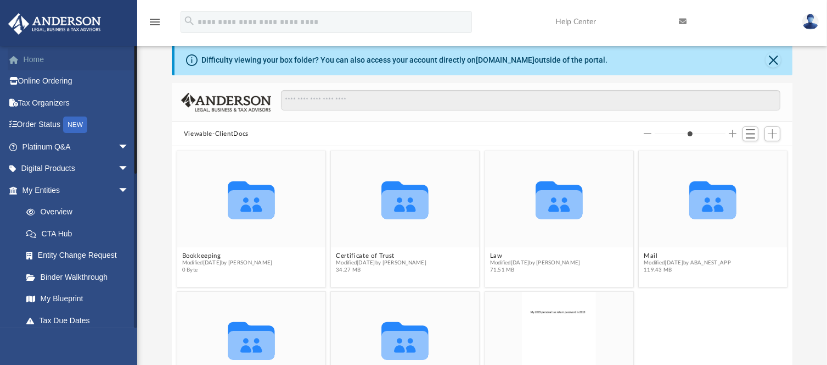
click at [40, 61] on link "Home" at bounding box center [77, 59] width 138 height 22
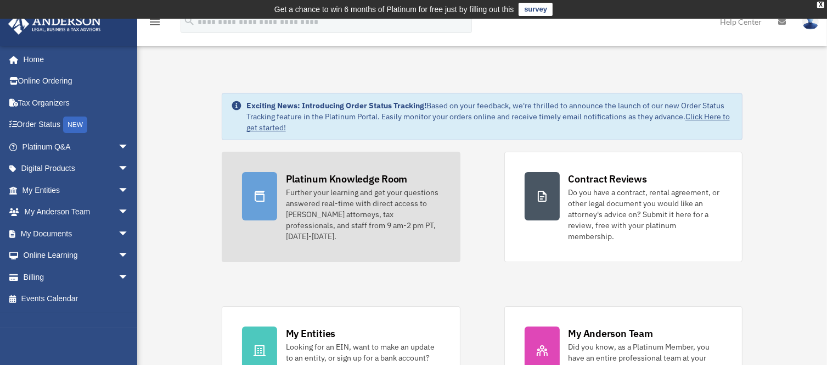
click at [345, 175] on div "Platinum Knowledge Room" at bounding box center [347, 179] width 122 height 14
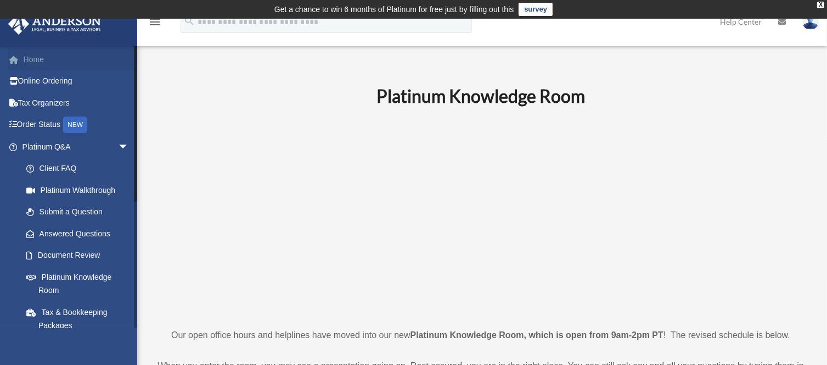
click at [37, 59] on link "Home" at bounding box center [77, 59] width 138 height 22
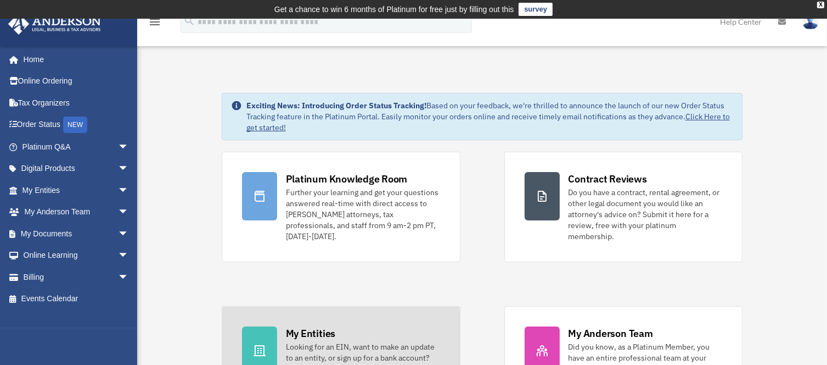
click at [321, 326] on div "My Entities" at bounding box center [310, 333] width 49 height 14
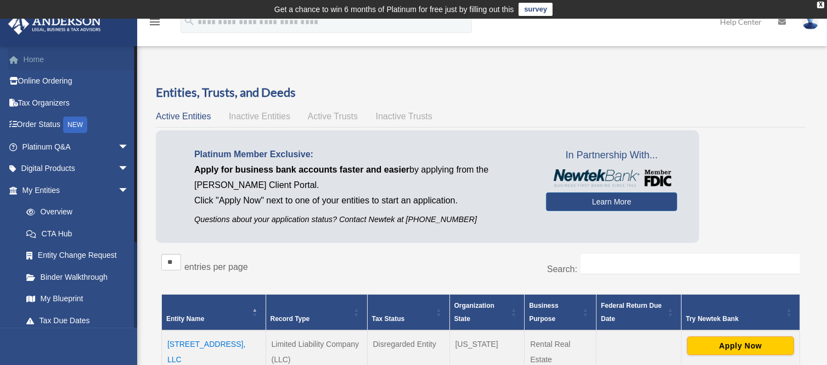
click at [35, 57] on link "Home" at bounding box center [77, 59] width 138 height 22
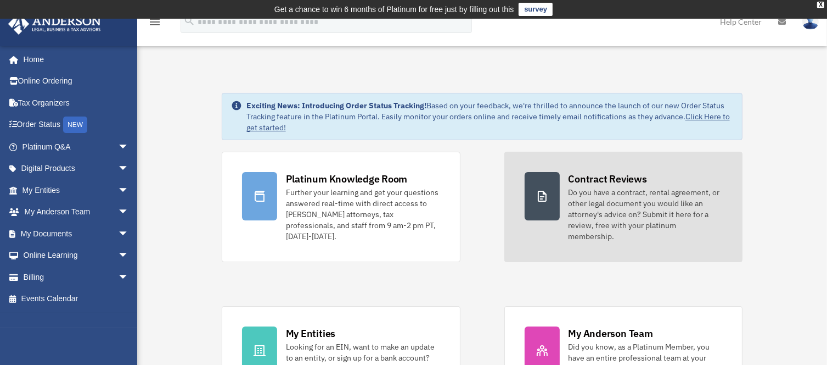
click at [595, 176] on div "Contract Reviews" at bounding box center [608, 179] width 79 height 14
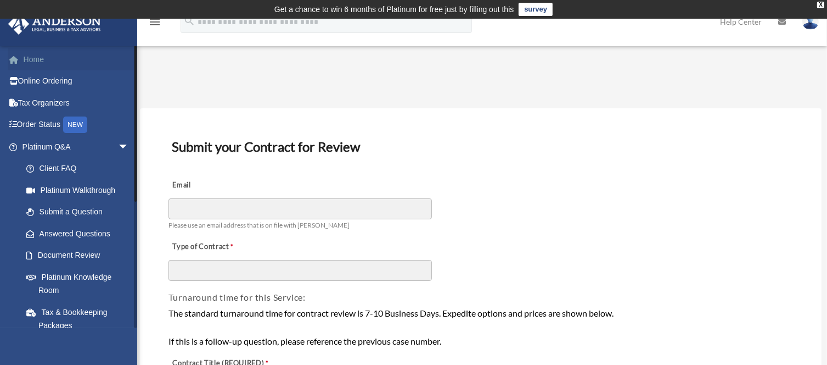
click at [29, 57] on link "Home" at bounding box center [77, 59] width 138 height 22
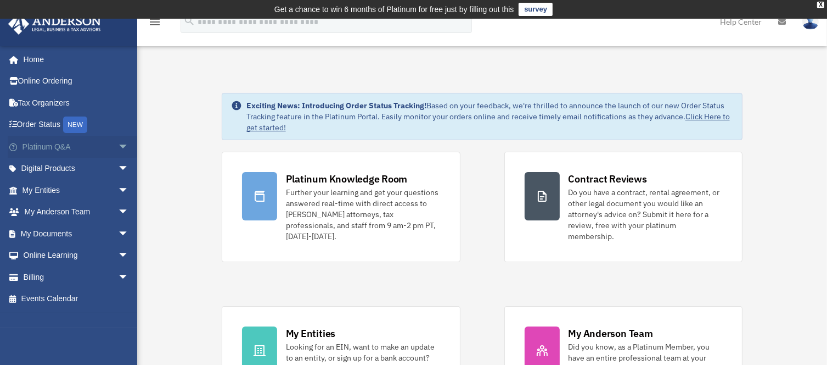
click at [50, 146] on link "Platinum Q&A arrow_drop_down" at bounding box center [77, 147] width 138 height 22
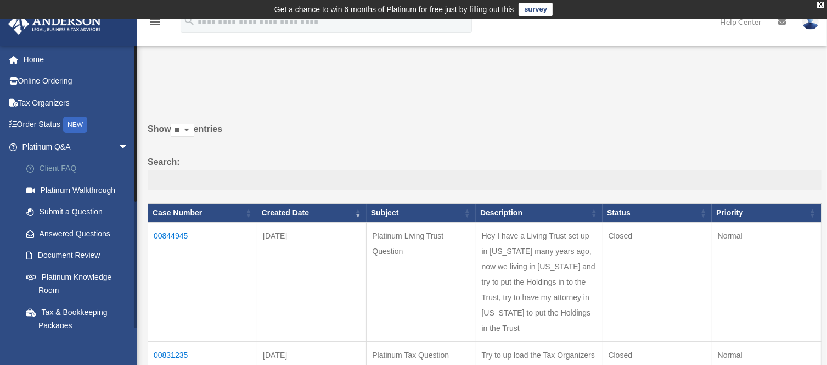
click at [61, 166] on link "Client FAQ" at bounding box center [80, 169] width 130 height 22
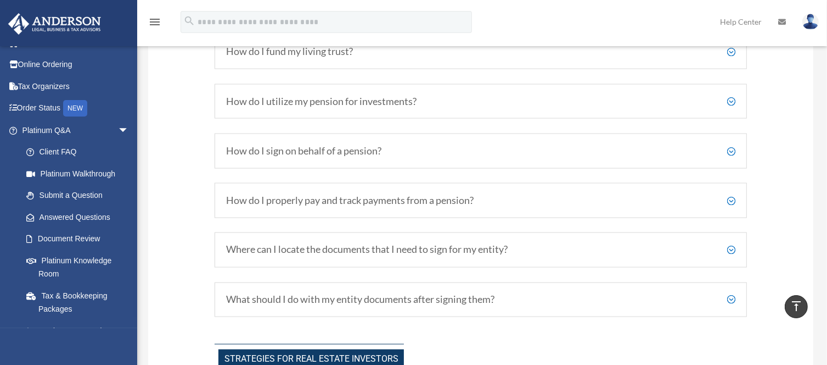
scroll to position [1847, 0]
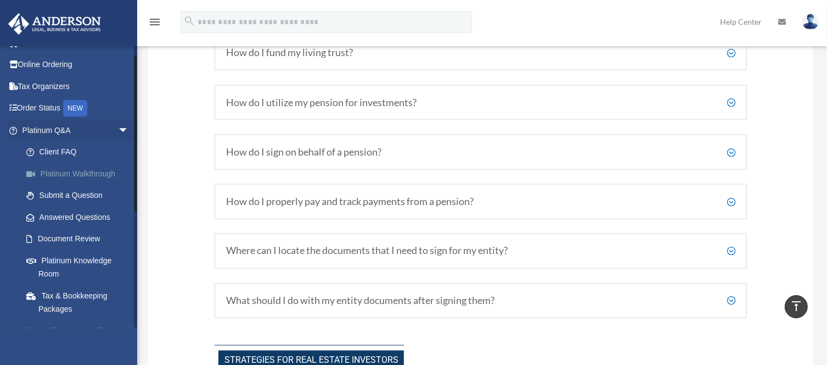
click at [81, 175] on link "Platinum Walkthrough" at bounding box center [80, 174] width 130 height 22
click at [83, 191] on link "Submit a Question" at bounding box center [80, 195] width 130 height 22
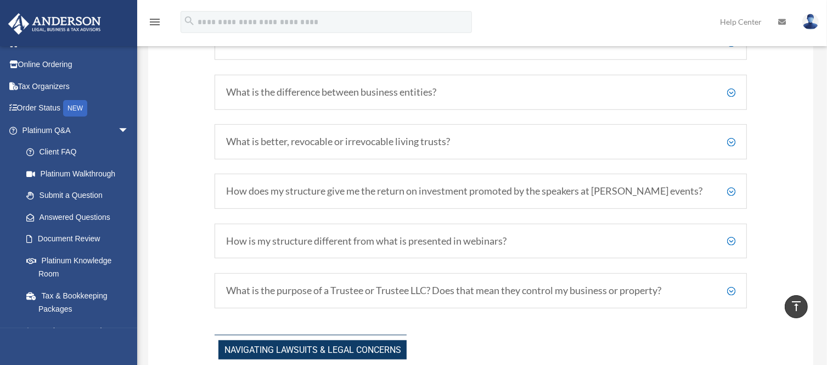
scroll to position [626, 0]
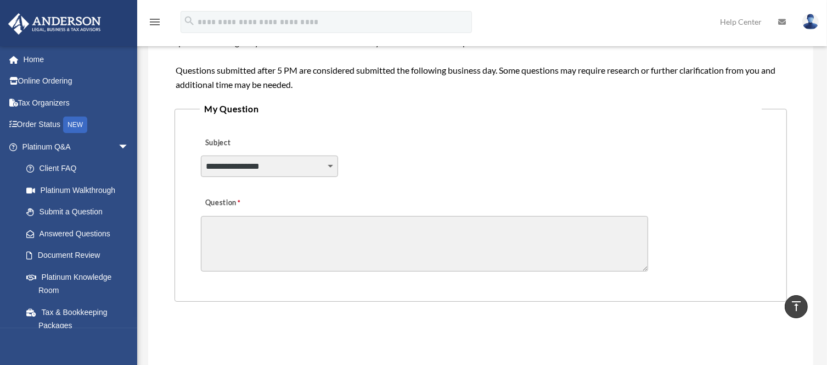
scroll to position [202, 0]
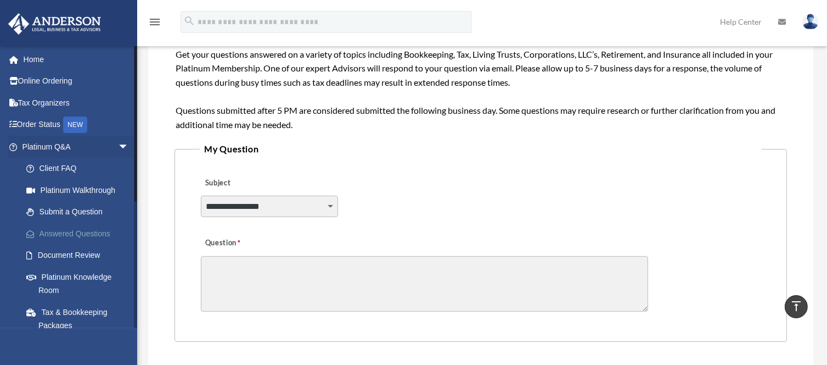
click at [94, 226] on link "Answered Questions" at bounding box center [80, 233] width 130 height 22
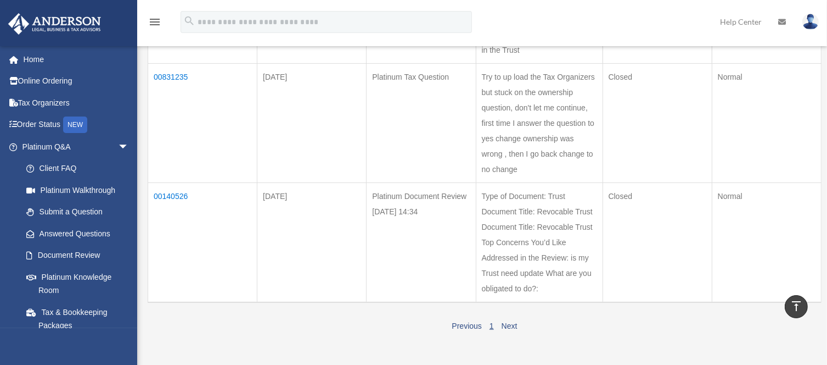
scroll to position [278, 0]
click at [75, 252] on link "Document Review" at bounding box center [80, 255] width 130 height 22
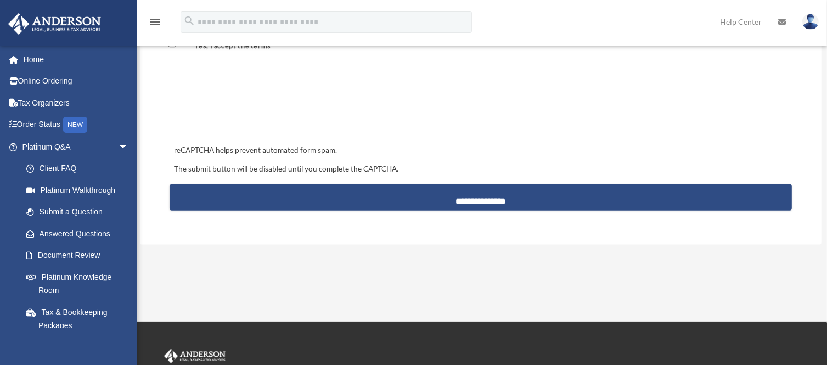
scroll to position [1081, 0]
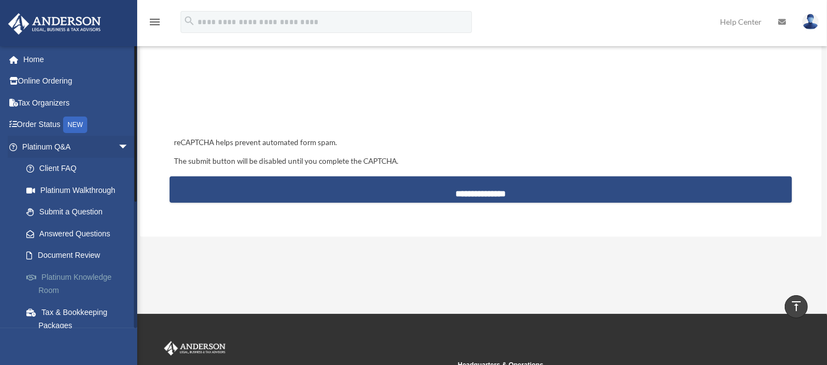
click at [87, 271] on link "Platinum Knowledge Room" at bounding box center [80, 283] width 130 height 35
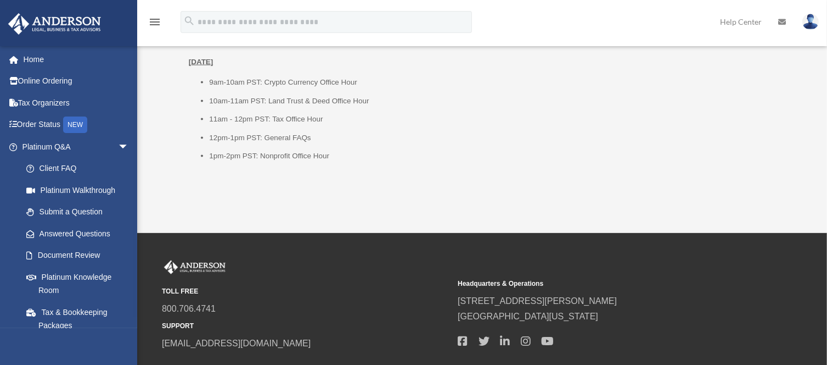
scroll to position [1579, 0]
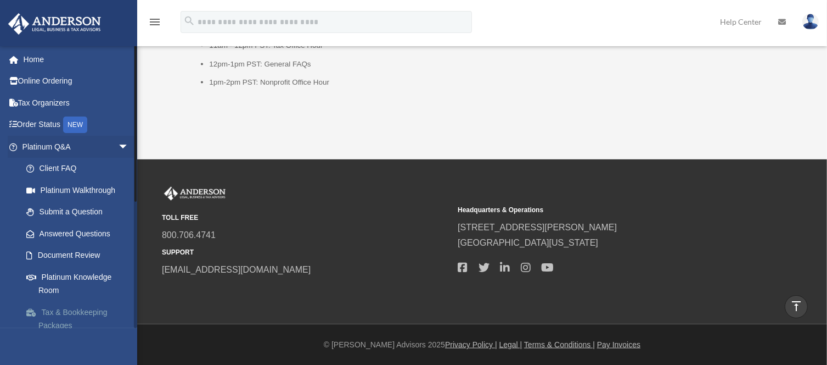
click at [79, 311] on link "Tax & Bookkeeping Packages" at bounding box center [80, 318] width 130 height 35
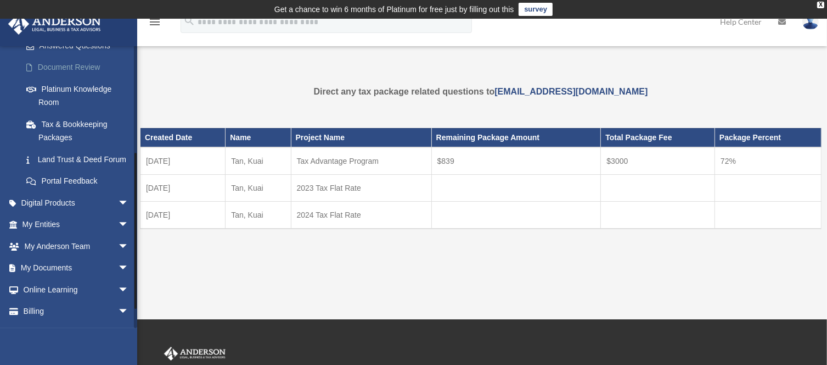
scroll to position [189, 0]
click at [59, 159] on link "Land Trust & Deed Forum" at bounding box center [80, 158] width 130 height 22
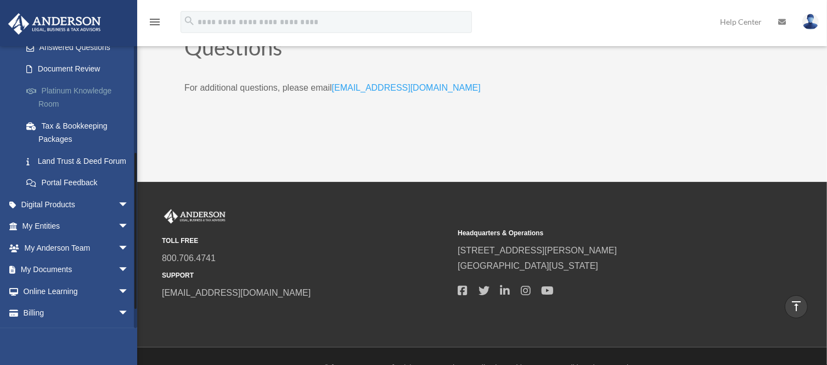
scroll to position [187, 0]
click at [103, 237] on link "My Entities arrow_drop_down" at bounding box center [77, 226] width 138 height 22
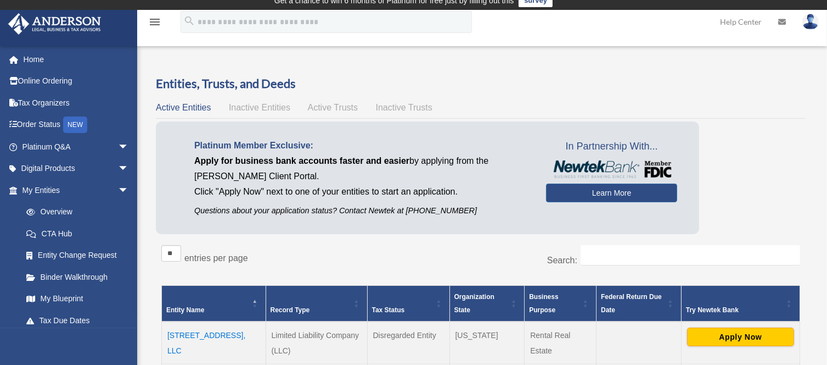
scroll to position [11, 0]
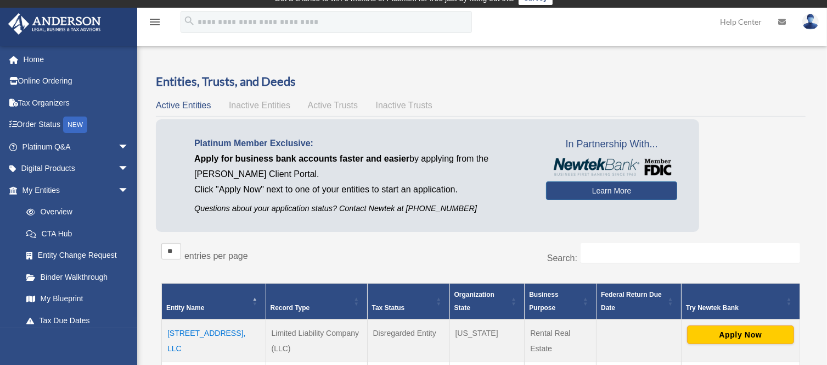
click at [332, 105] on span "Active Trusts" at bounding box center [333, 104] width 51 height 9
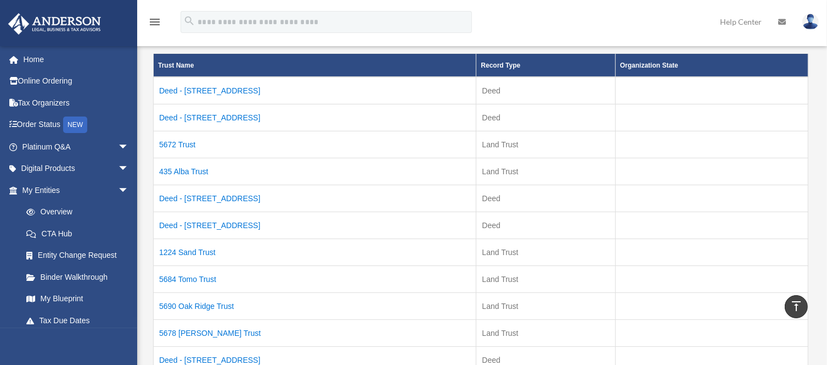
scroll to position [213, 0]
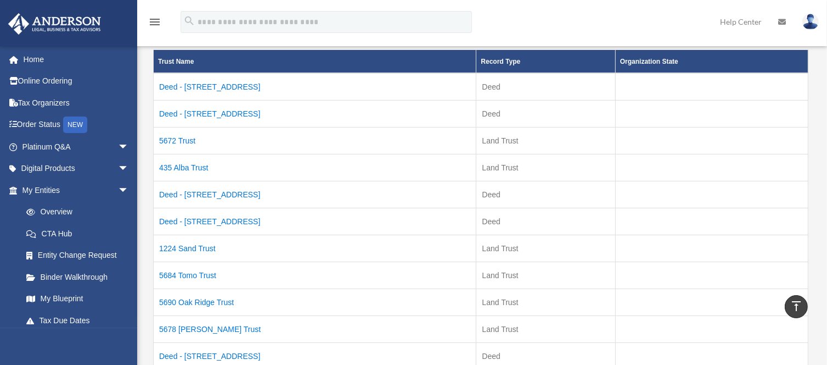
click at [230, 90] on td "Deed - [STREET_ADDRESS]" at bounding box center [315, 86] width 323 height 27
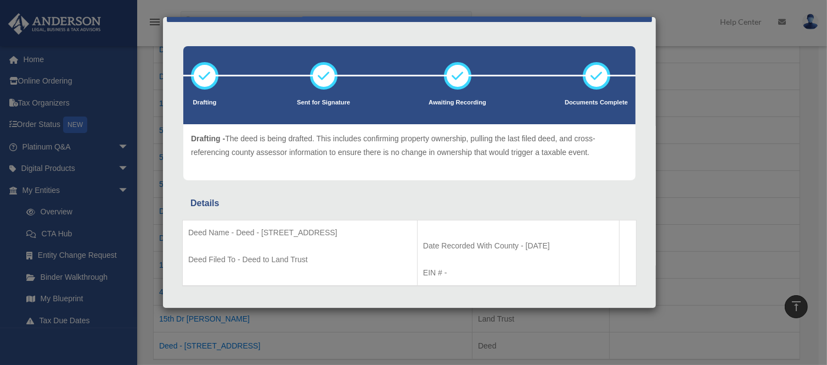
scroll to position [31, 0]
click at [707, 94] on div "Details × Drafting Sent for Signature" at bounding box center [413, 182] width 827 height 365
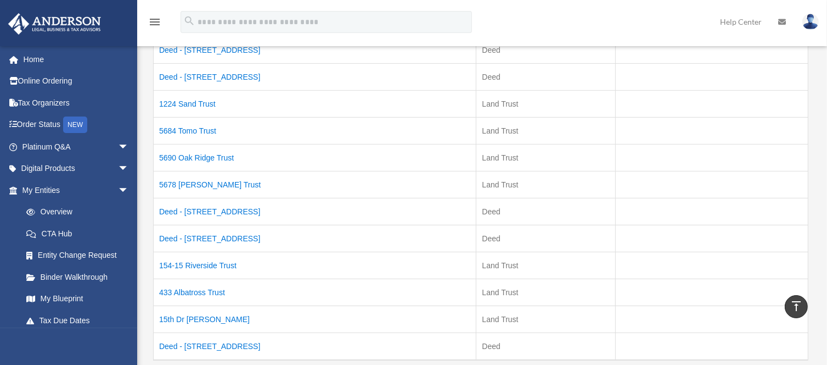
click at [202, 288] on td "433 Albatross Trust" at bounding box center [315, 291] width 323 height 27
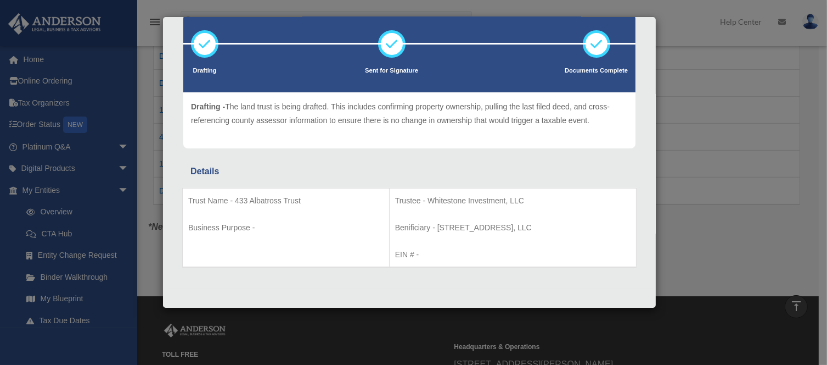
scroll to position [0, 0]
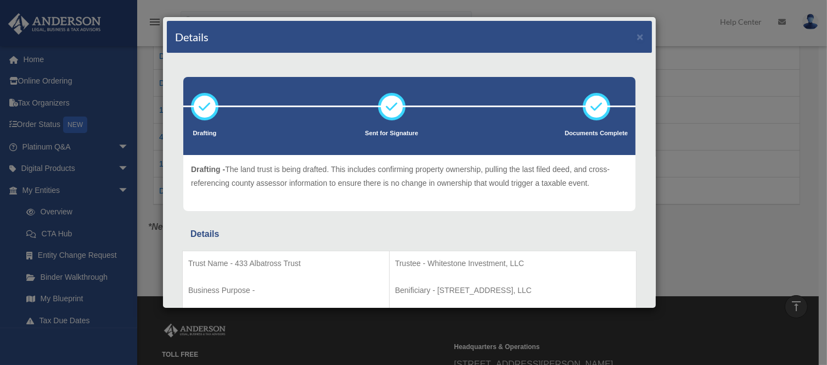
click at [719, 133] on div "Details × Drafting Sent for Signature" at bounding box center [413, 182] width 827 height 365
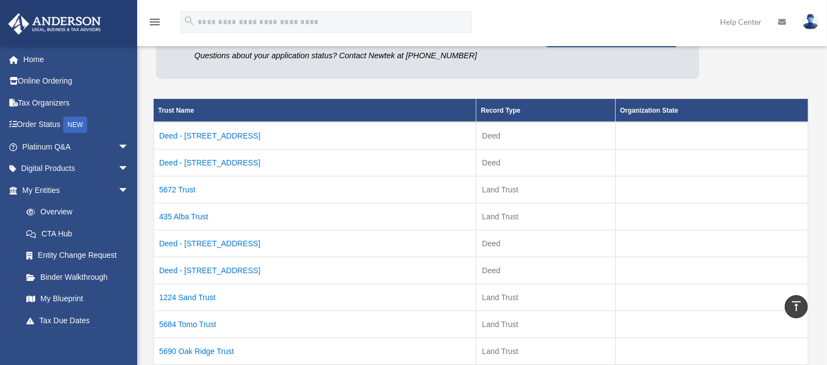
scroll to position [163, 0]
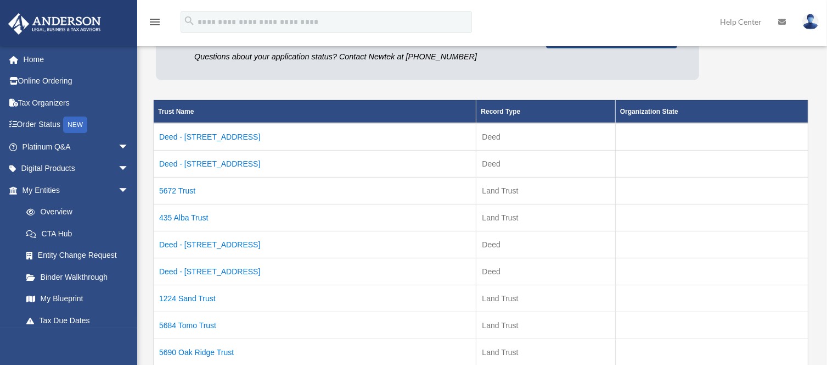
click at [223, 163] on td "Deed - [STREET_ADDRESS]" at bounding box center [315, 163] width 323 height 27
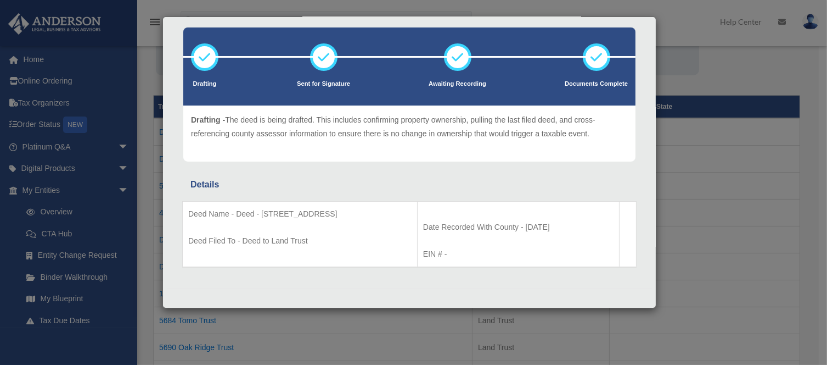
scroll to position [171, 0]
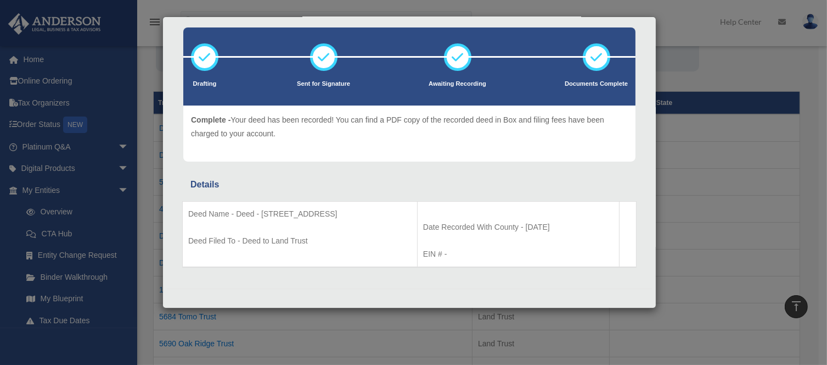
click at [703, 48] on div "Details × Drafting Sent for Signature" at bounding box center [413, 182] width 827 height 365
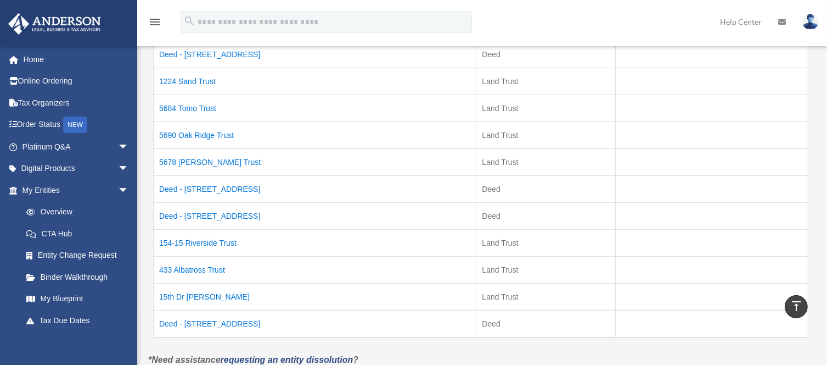
scroll to position [383, 0]
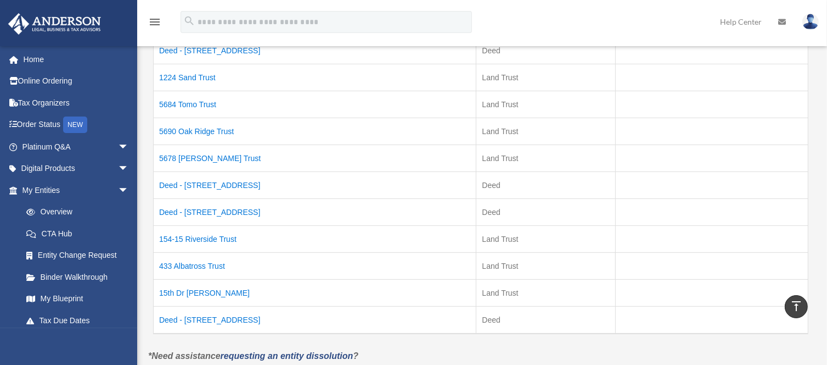
click at [212, 262] on td "433 Albatross Trust" at bounding box center [315, 265] width 323 height 27
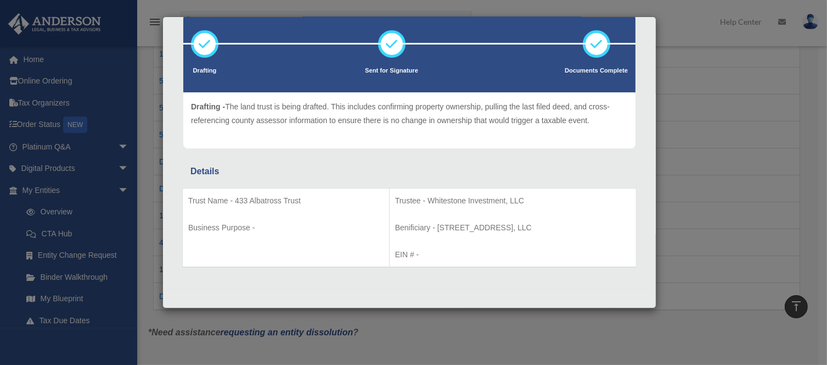
scroll to position [0, 0]
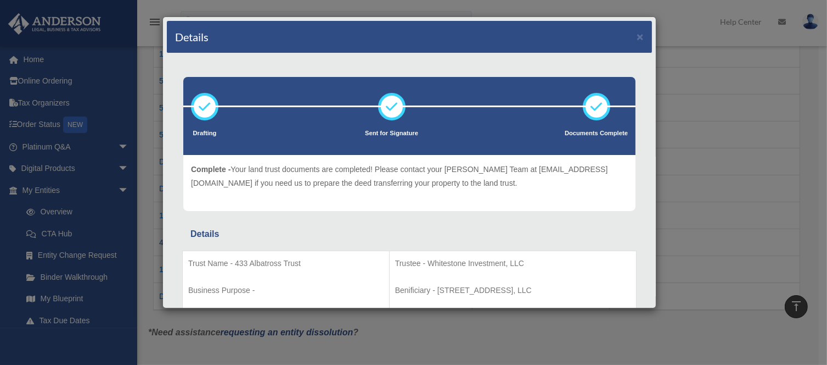
click at [743, 105] on div "Details × Drafting Sent for Signature" at bounding box center [413, 182] width 827 height 365
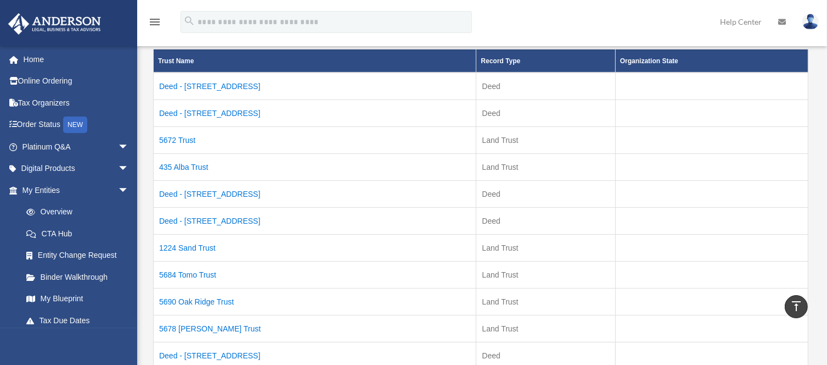
scroll to position [213, 0]
click at [233, 110] on td "Deed - [STREET_ADDRESS]" at bounding box center [315, 112] width 323 height 27
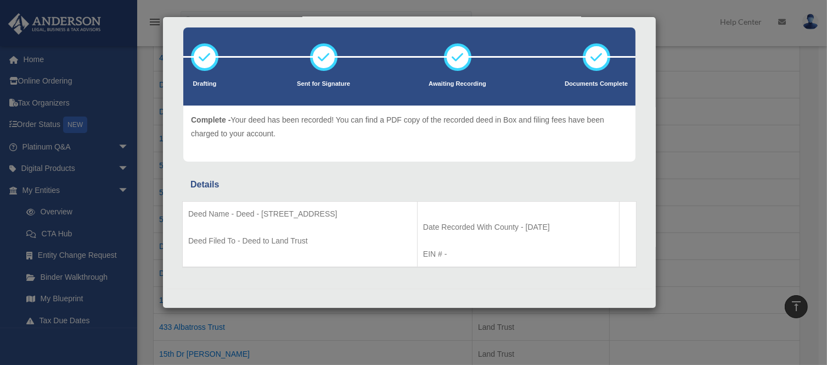
scroll to position [329, 0]
click at [714, 61] on div "Details × Drafting Sent for Signature" at bounding box center [413, 182] width 827 height 365
